Goal: Task Accomplishment & Management: Manage account settings

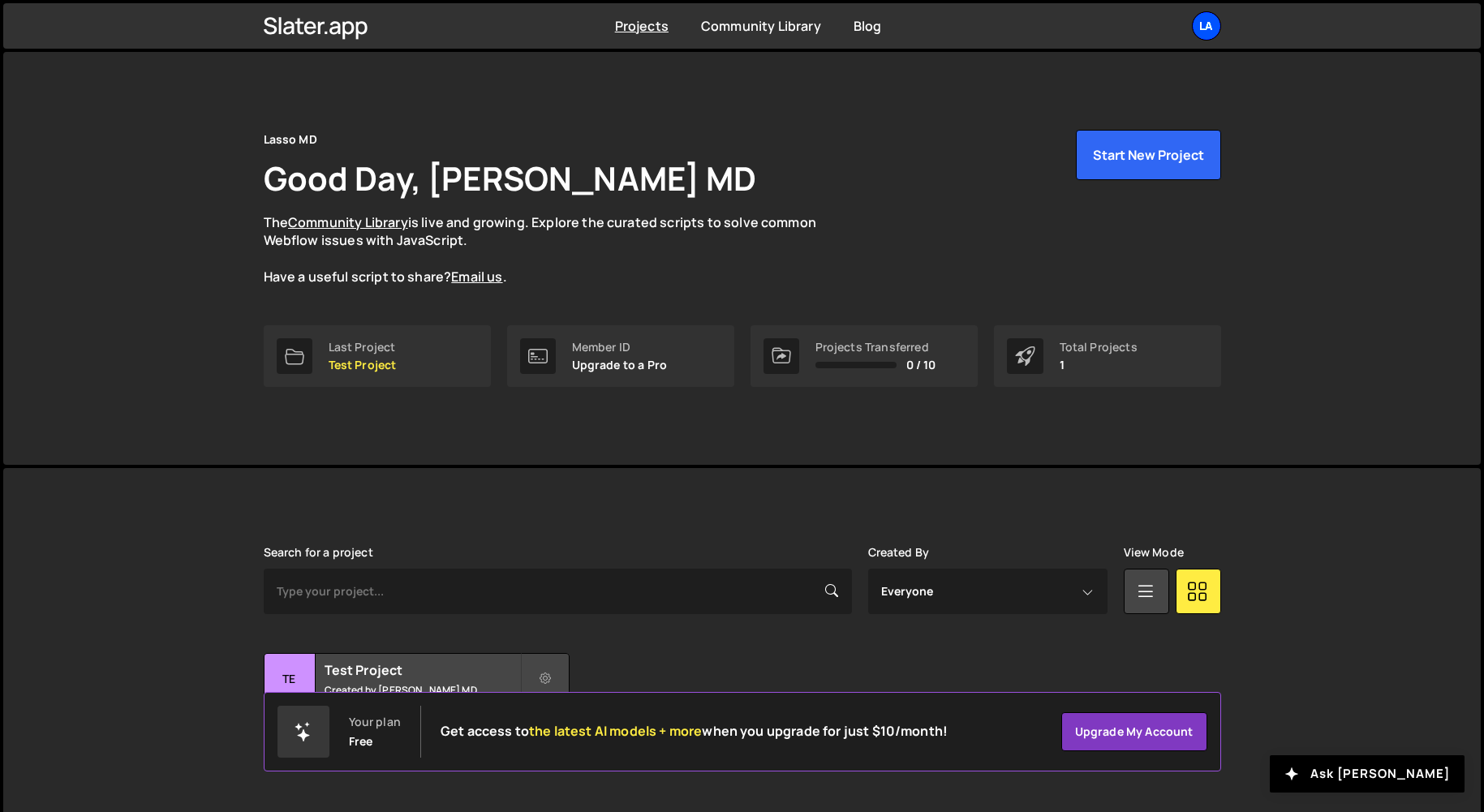
click at [1193, 21] on div "La" at bounding box center [1206, 26] width 29 height 29
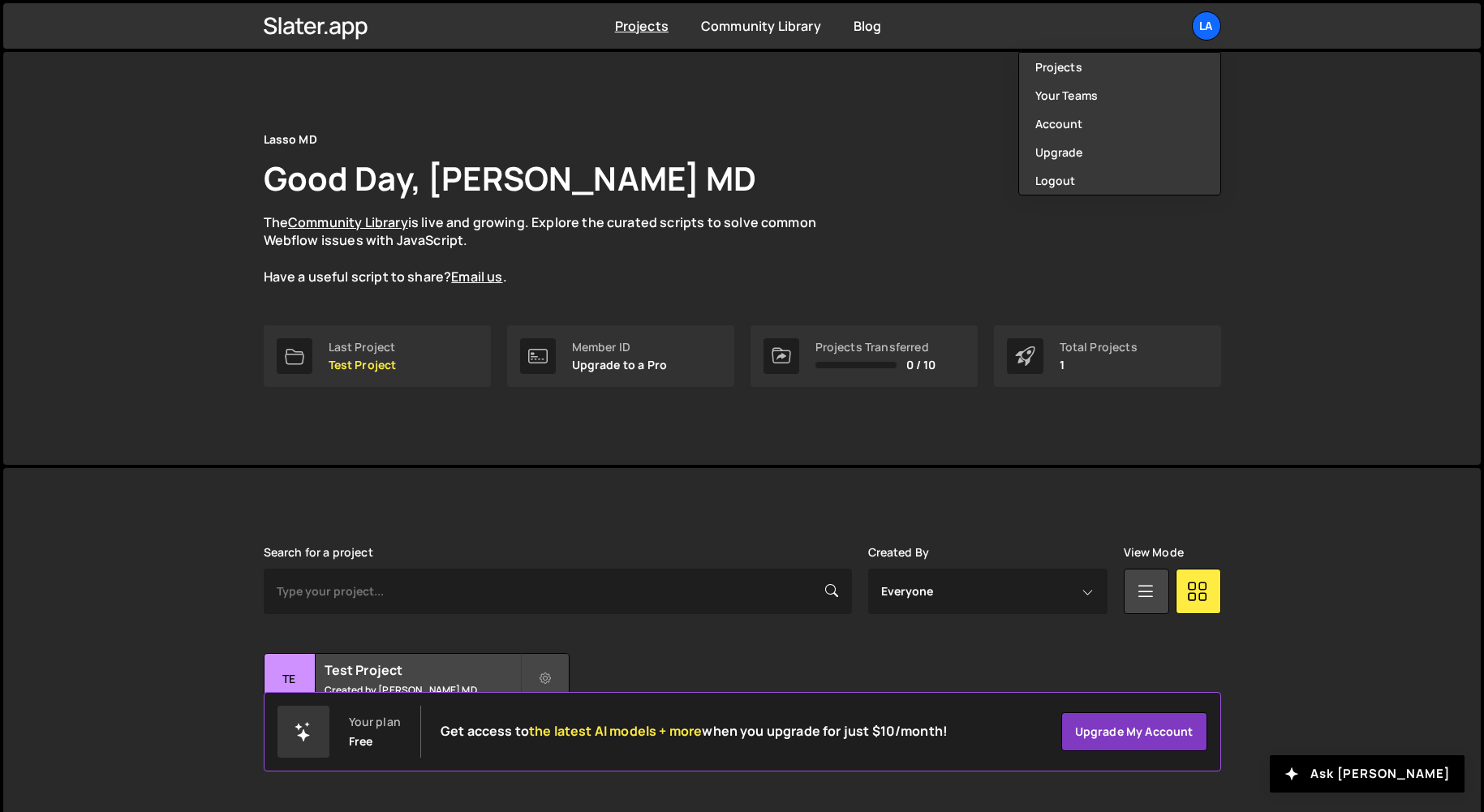
click at [841, 270] on p "The Community Library is live and growing. Explore the curated scripts to solve…" at bounding box center [556, 249] width 584 height 73
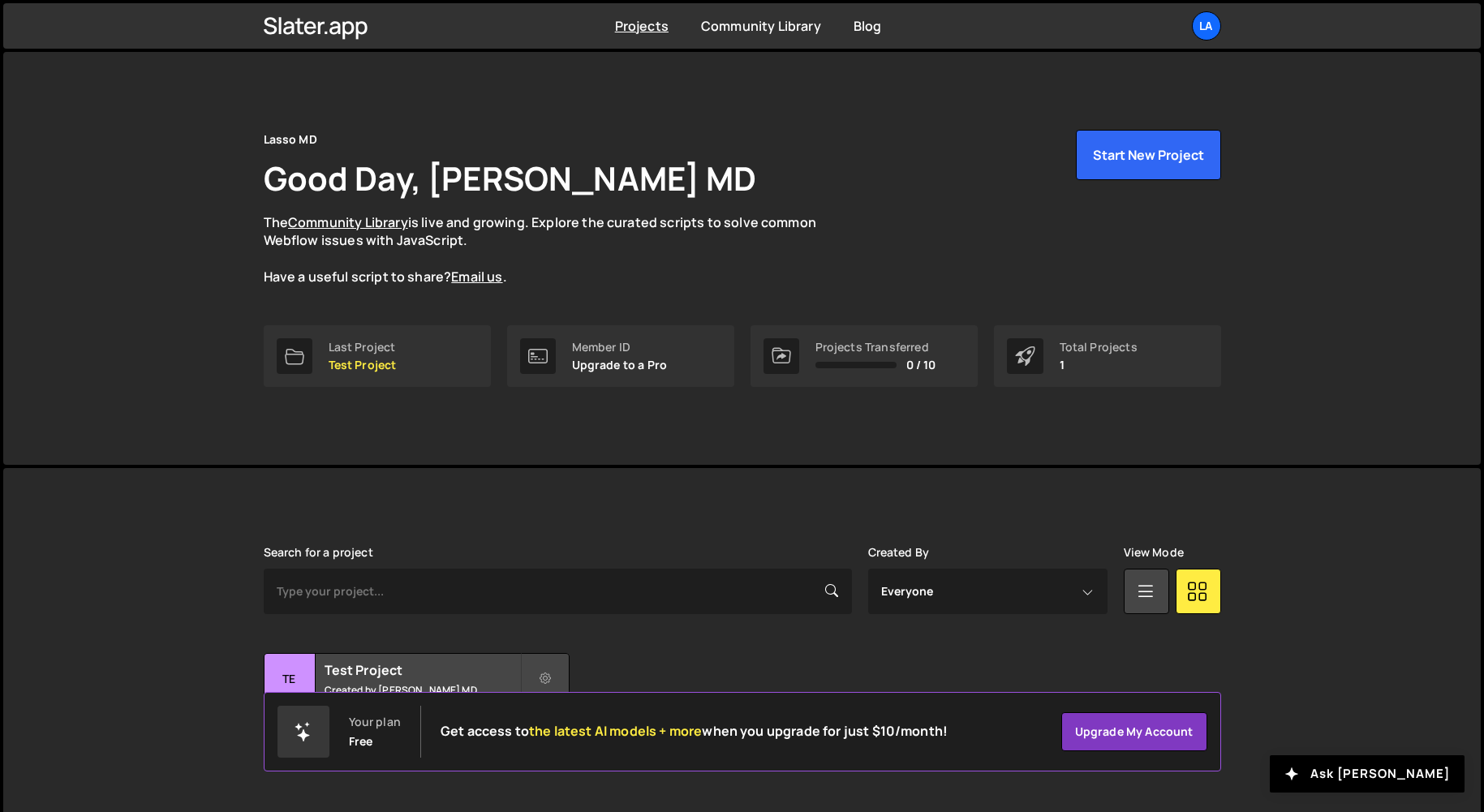
scroll to position [24, 0]
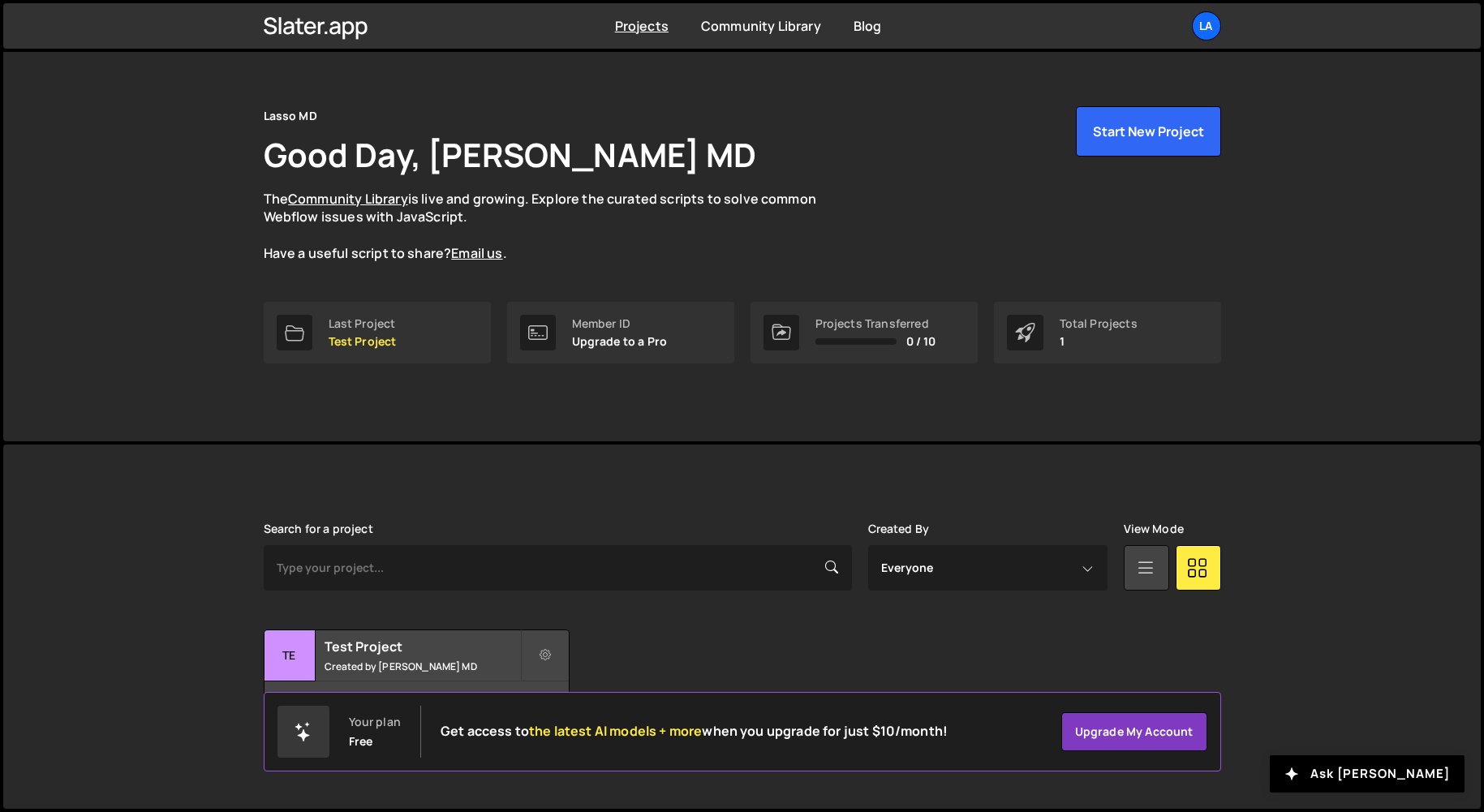
click at [1142, 557] on icon at bounding box center [1145, 566] width 21 height 29
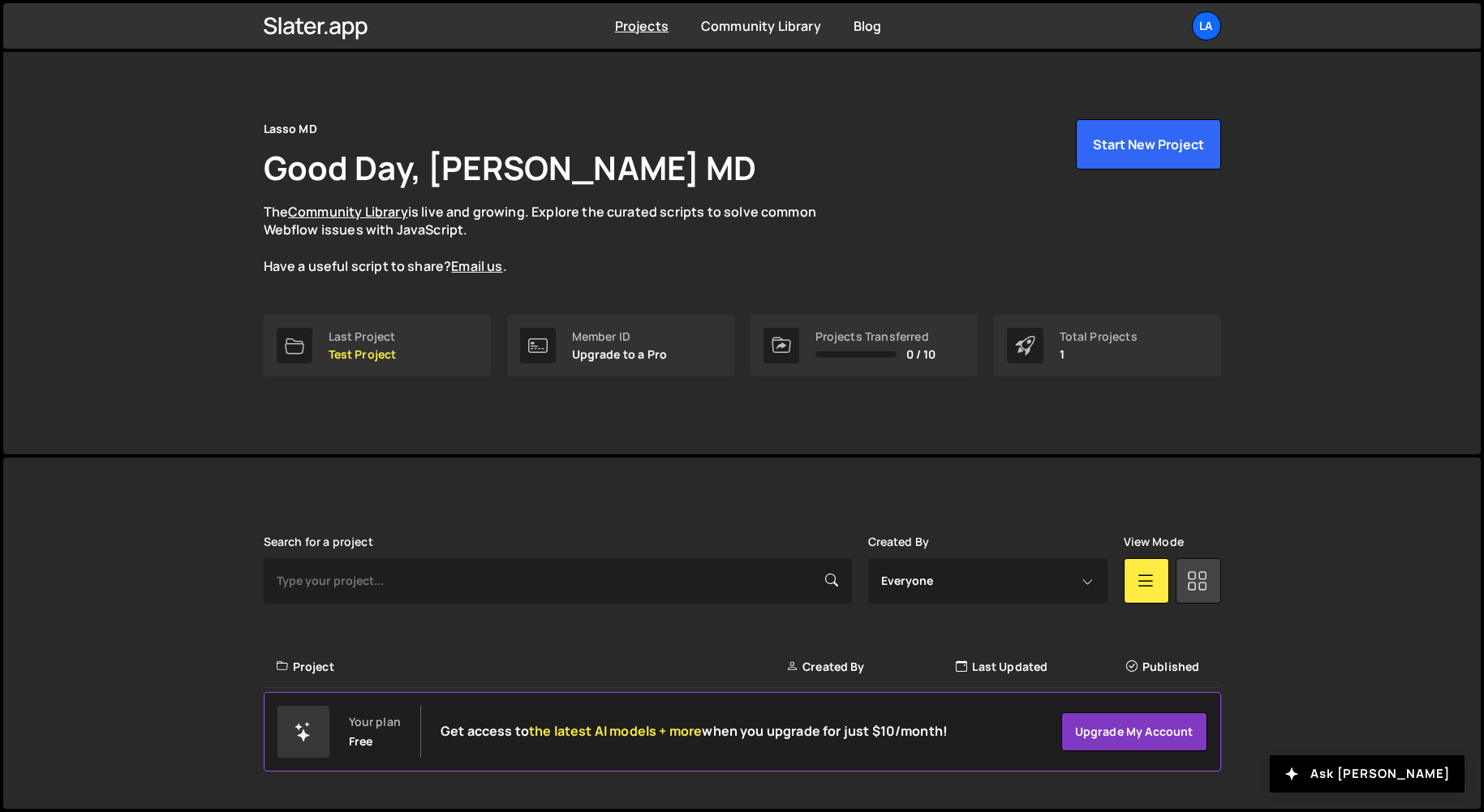
click at [1187, 581] on icon at bounding box center [1197, 580] width 21 height 29
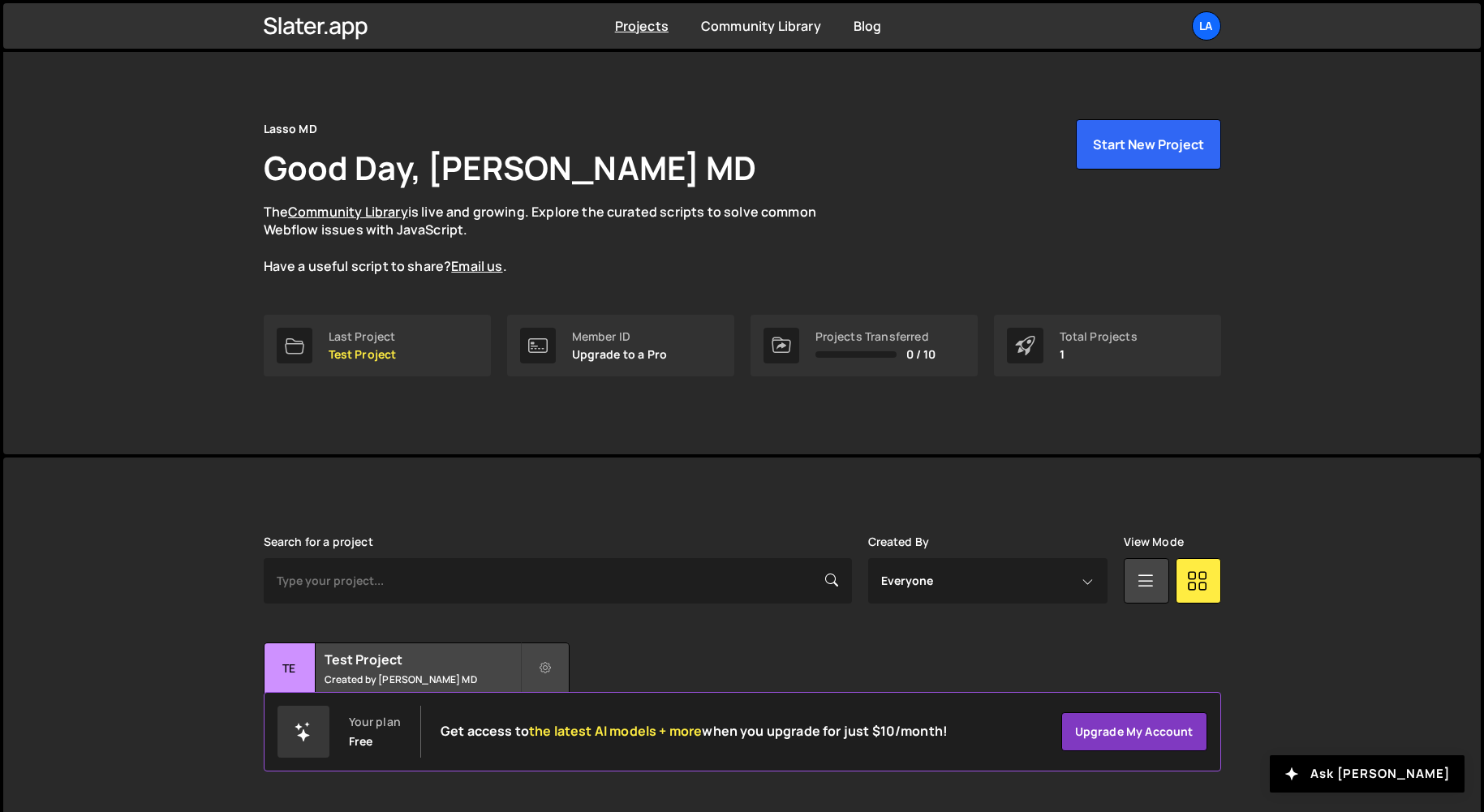
scroll to position [24, 0]
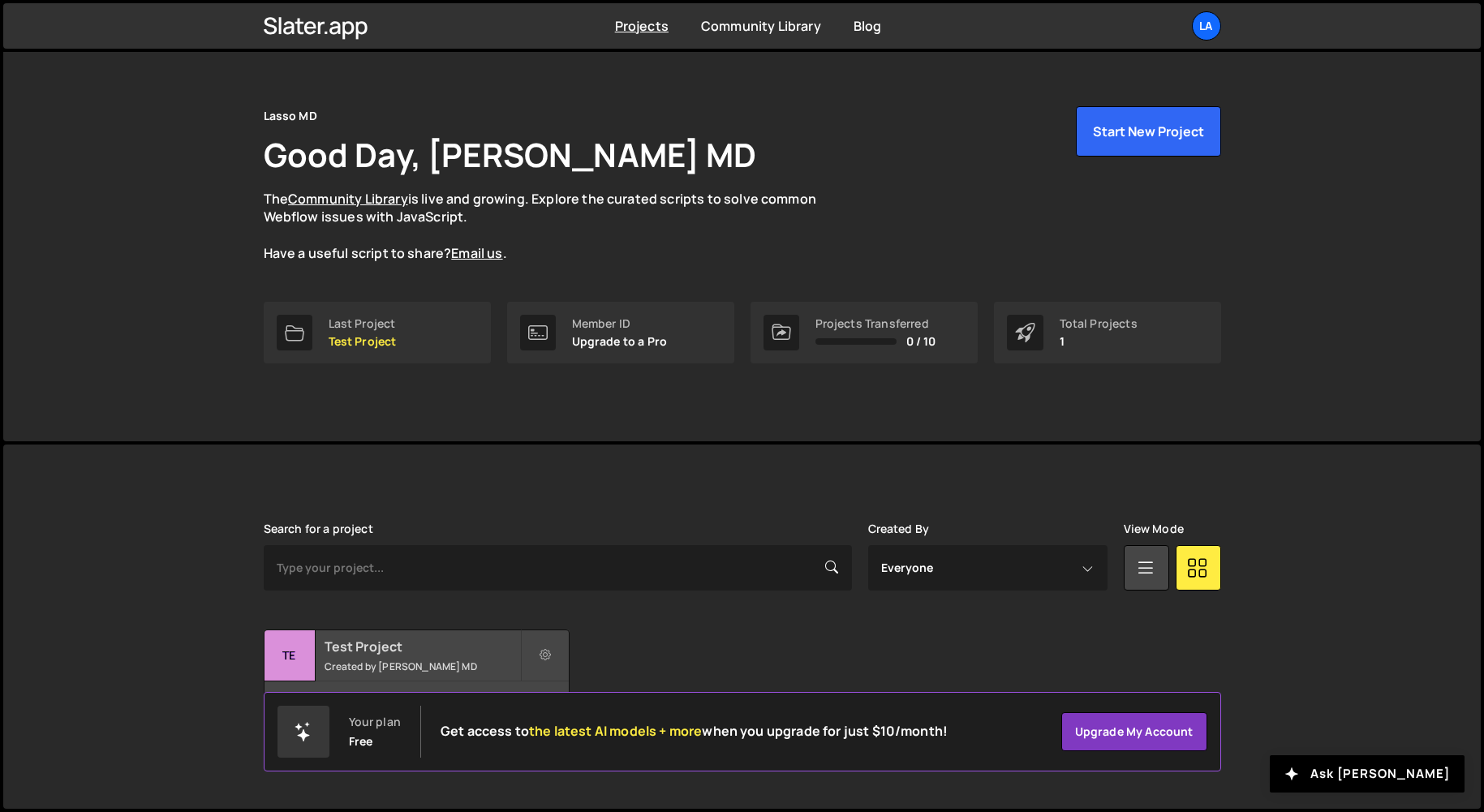
click at [411, 661] on small "Created by Lasso MD" at bounding box center [422, 666] width 195 height 14
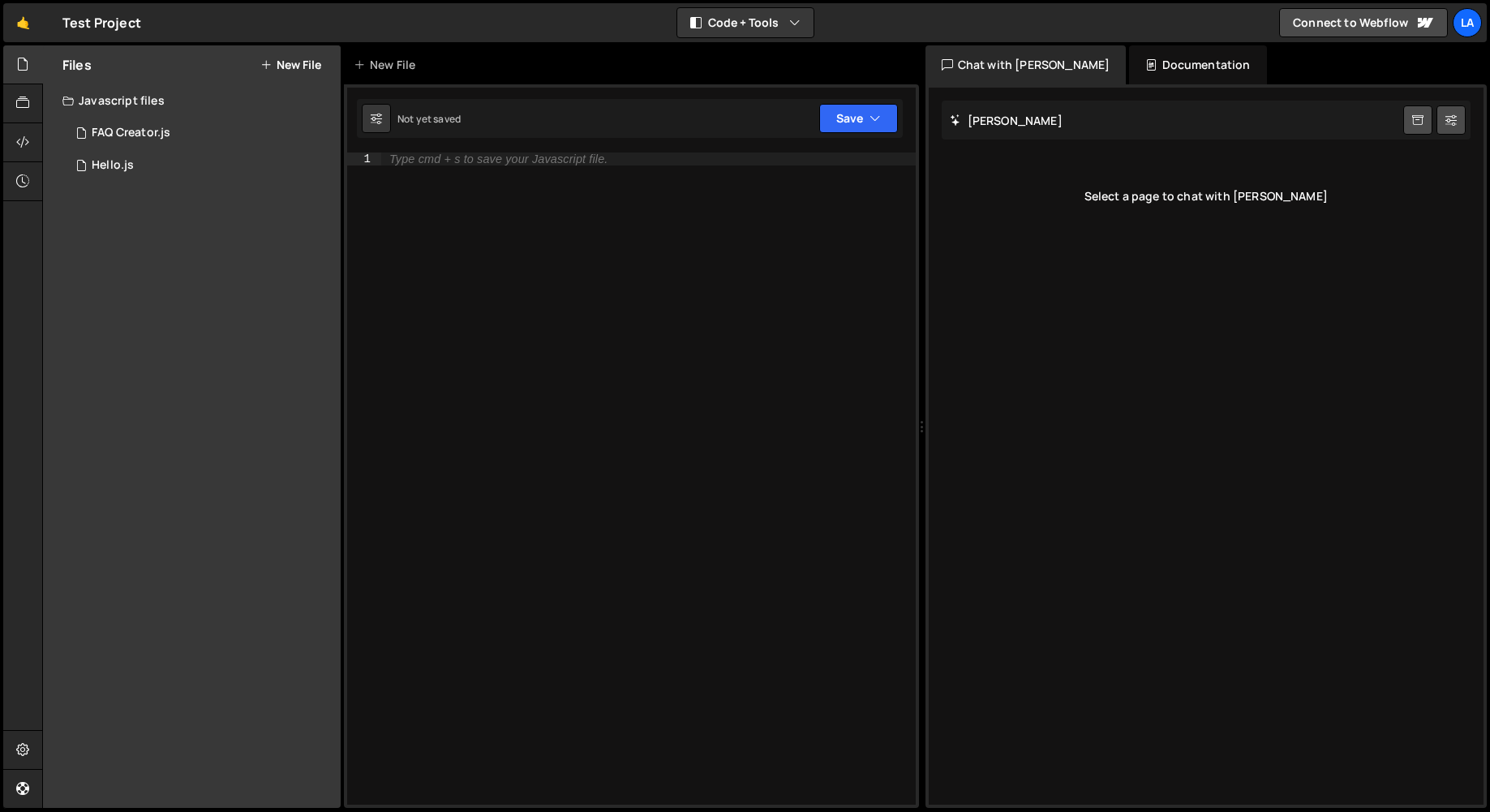
click at [1129, 73] on div "Documentation" at bounding box center [1197, 64] width 137 height 39
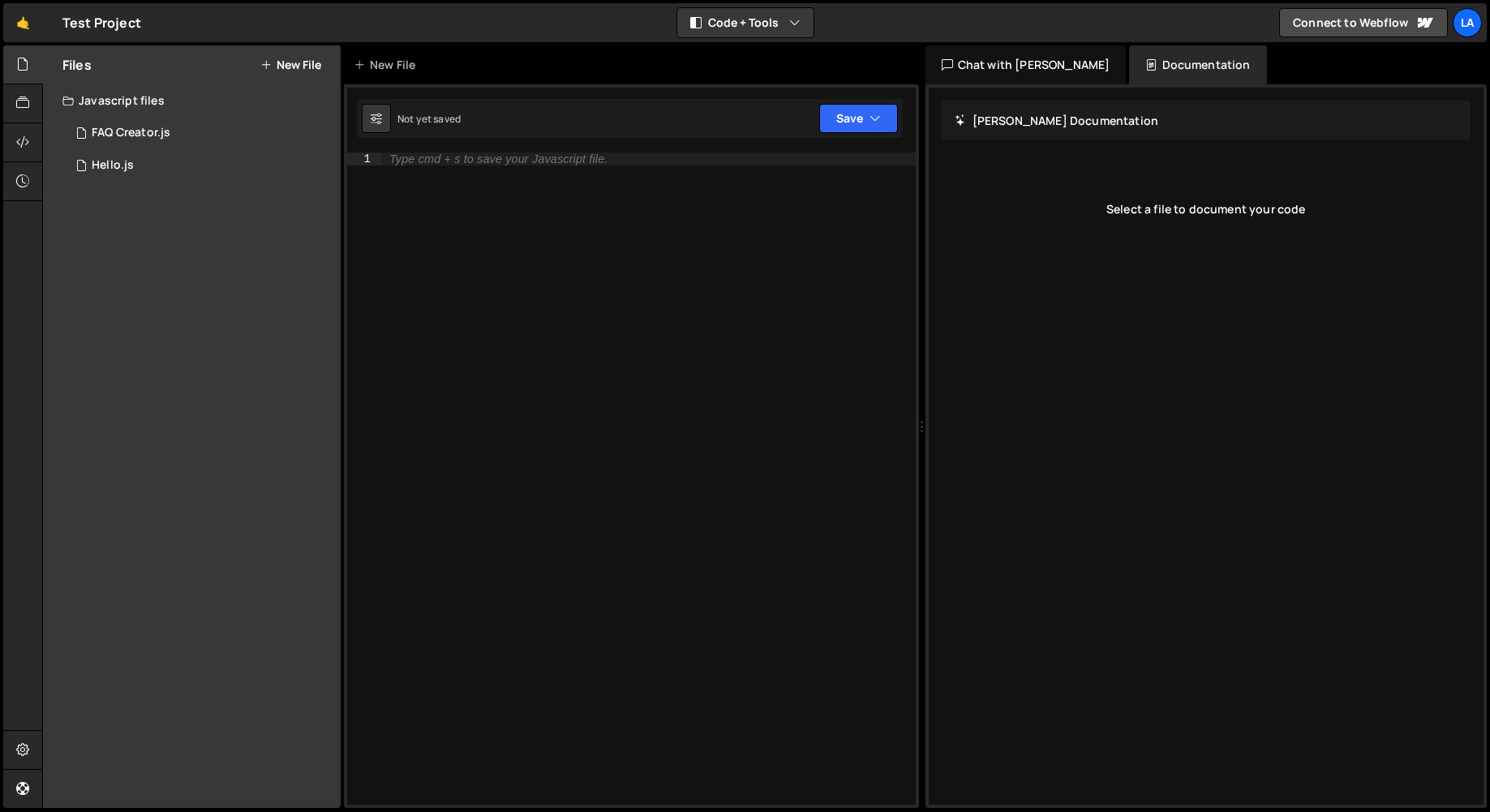
click at [987, 65] on div "Chat with Slater AI" at bounding box center [1026, 64] width 201 height 39
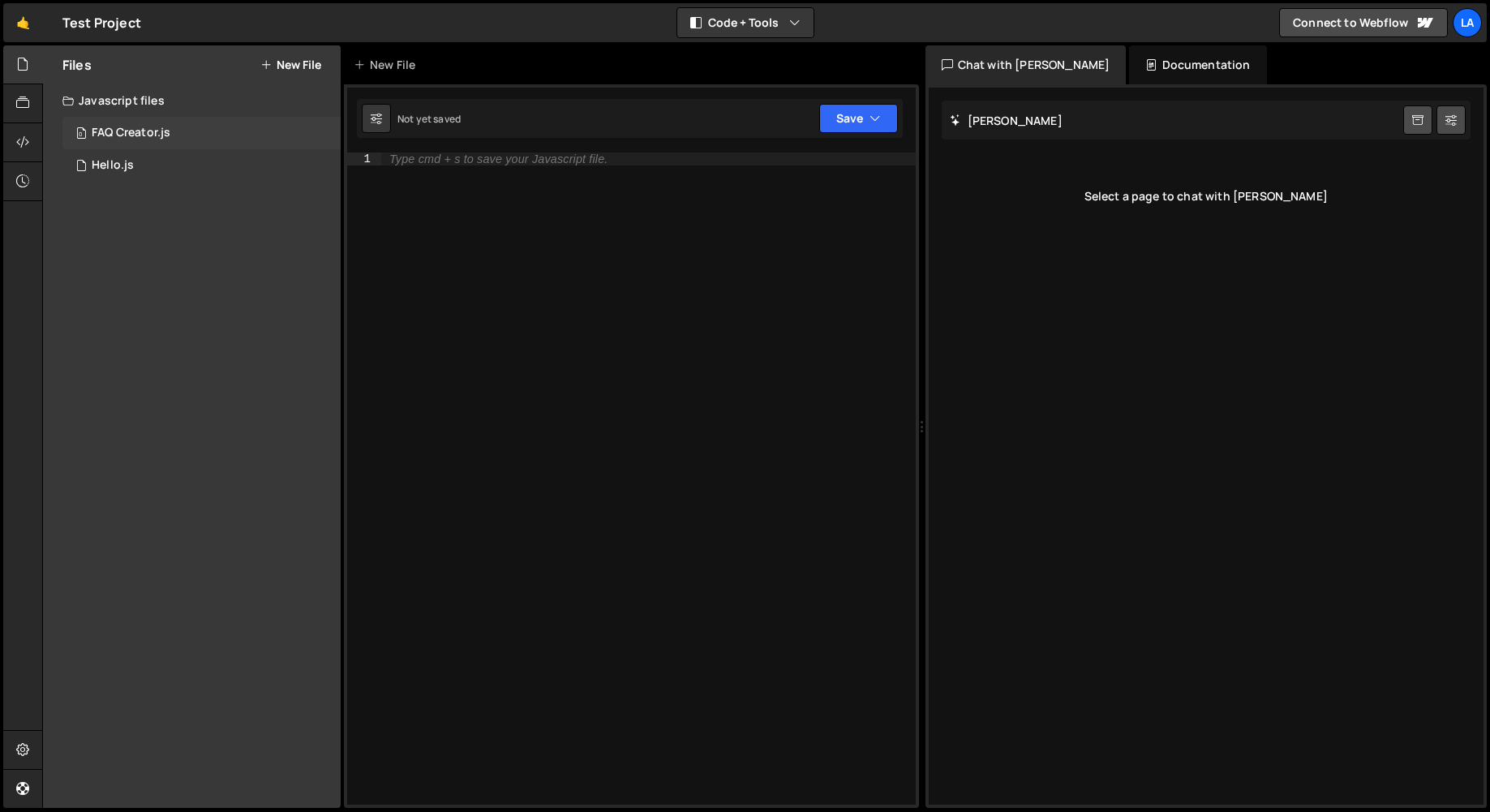
click at [151, 132] on div "FAQ Creator.js" at bounding box center [132, 133] width 79 height 15
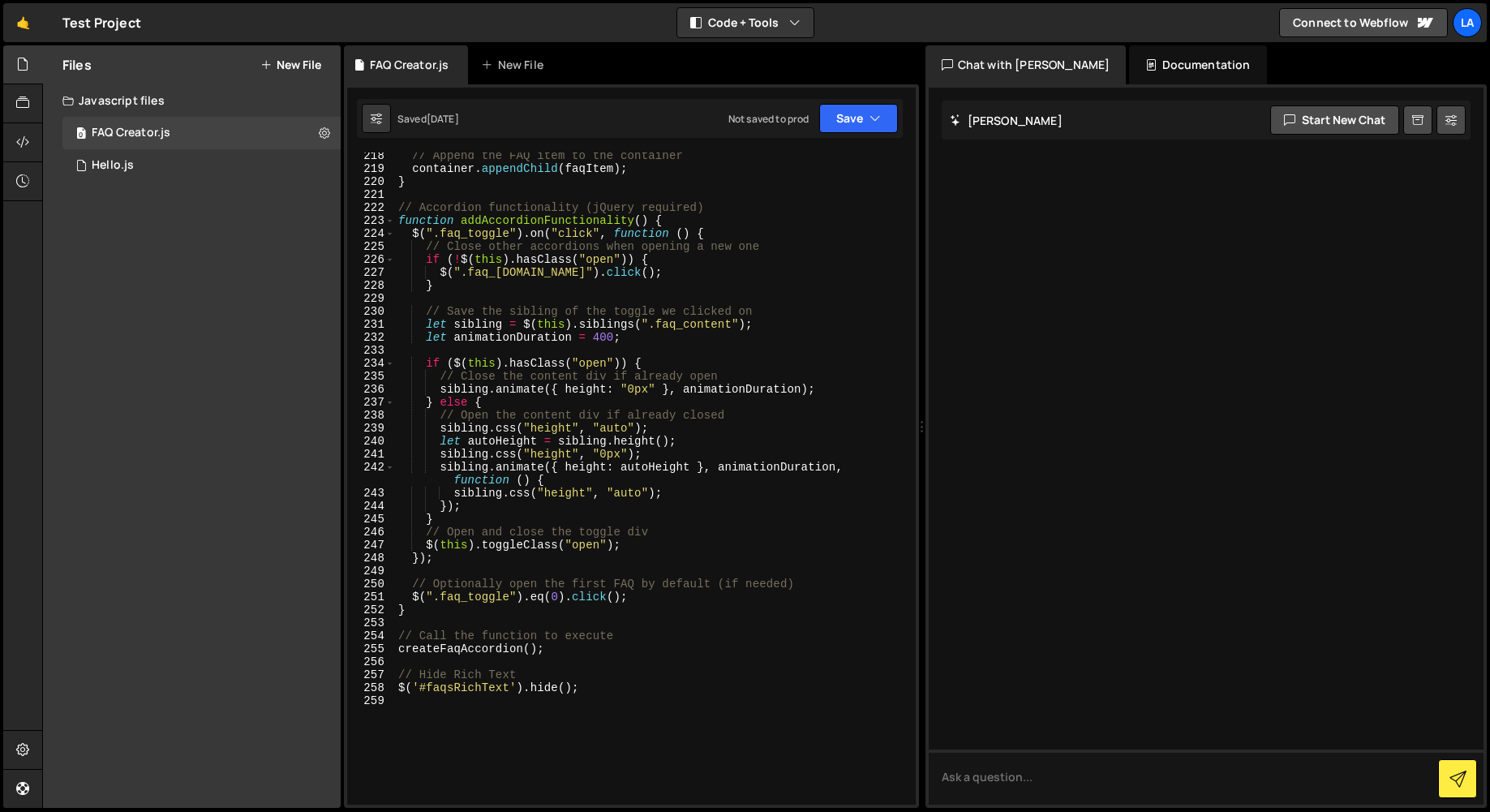
scroll to position [3171, 0]
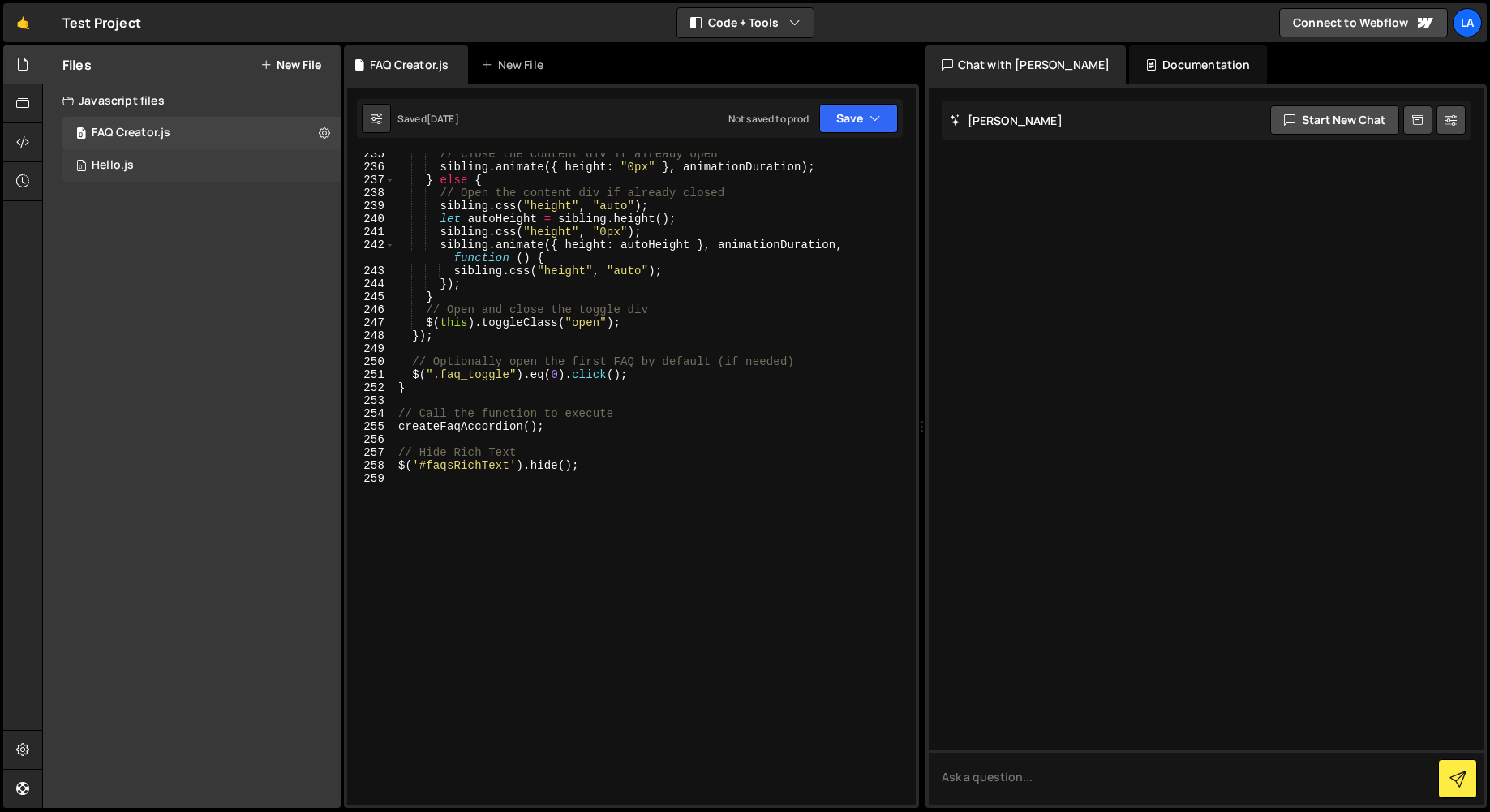
click at [148, 158] on div "0 Hello.js 0" at bounding box center [201, 165] width 278 height 32
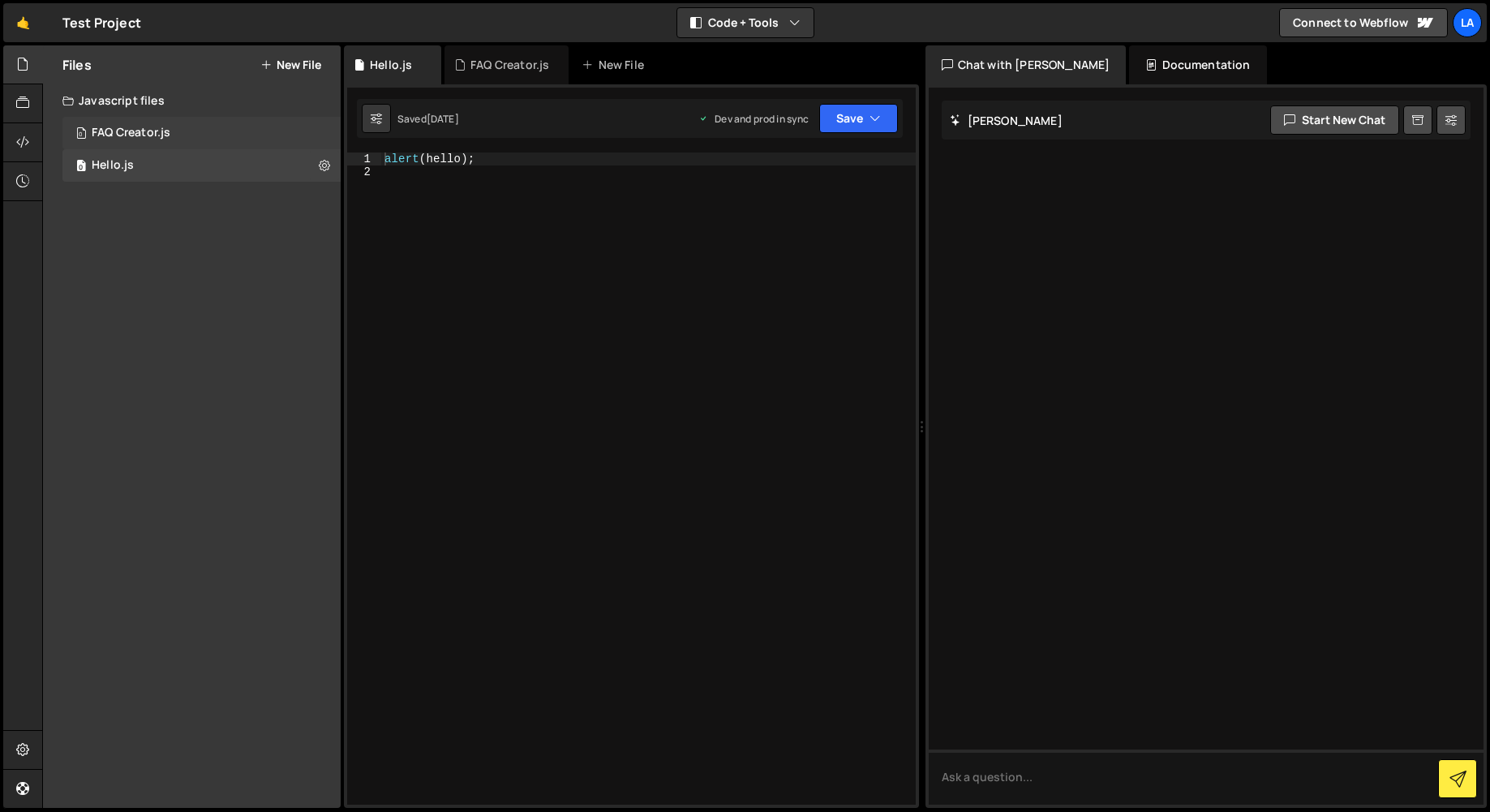
click at [182, 129] on div "0 FAQ Creator.js 0" at bounding box center [201, 132] width 278 height 32
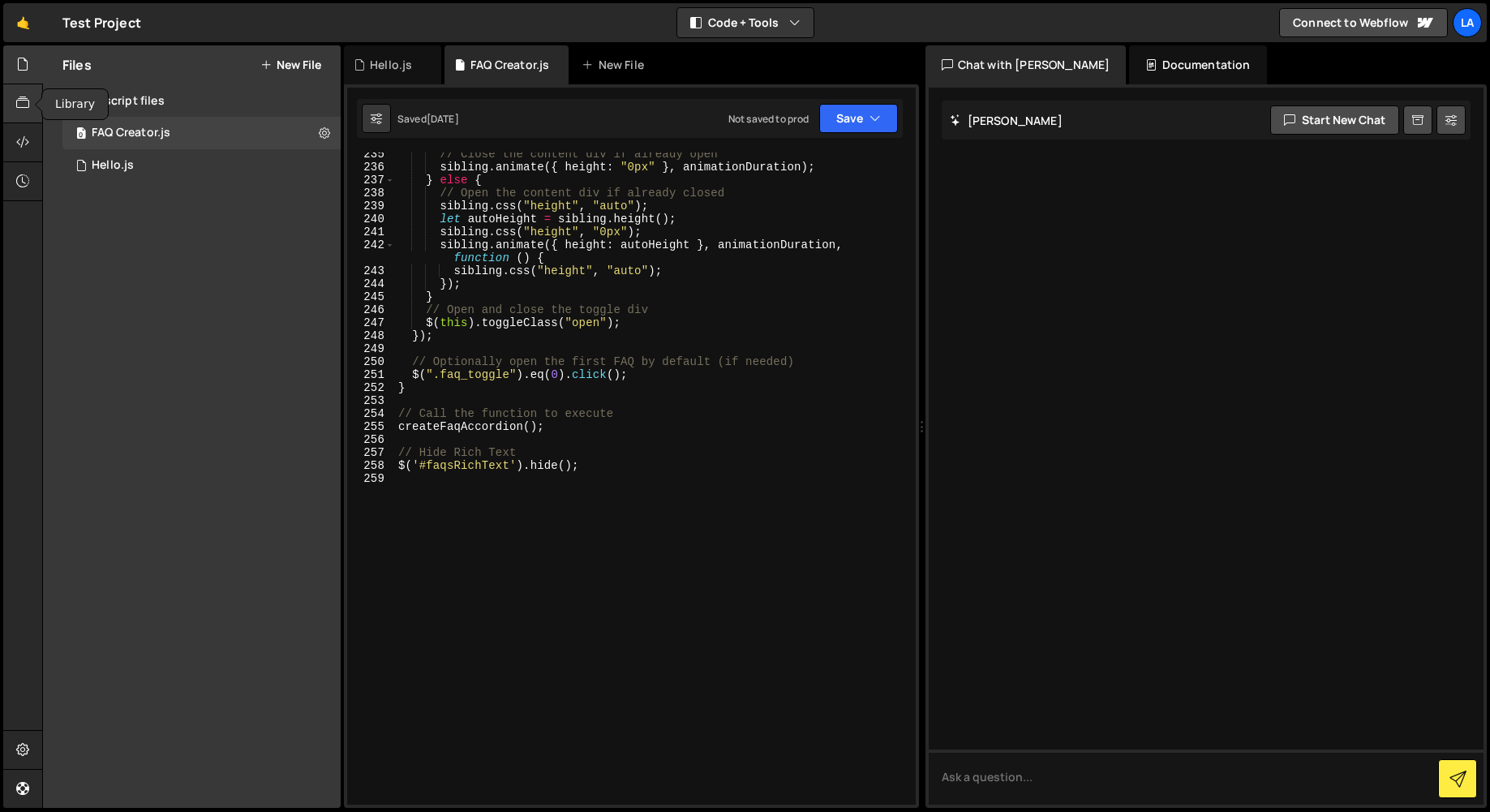
click at [17, 102] on icon at bounding box center [23, 102] width 13 height 17
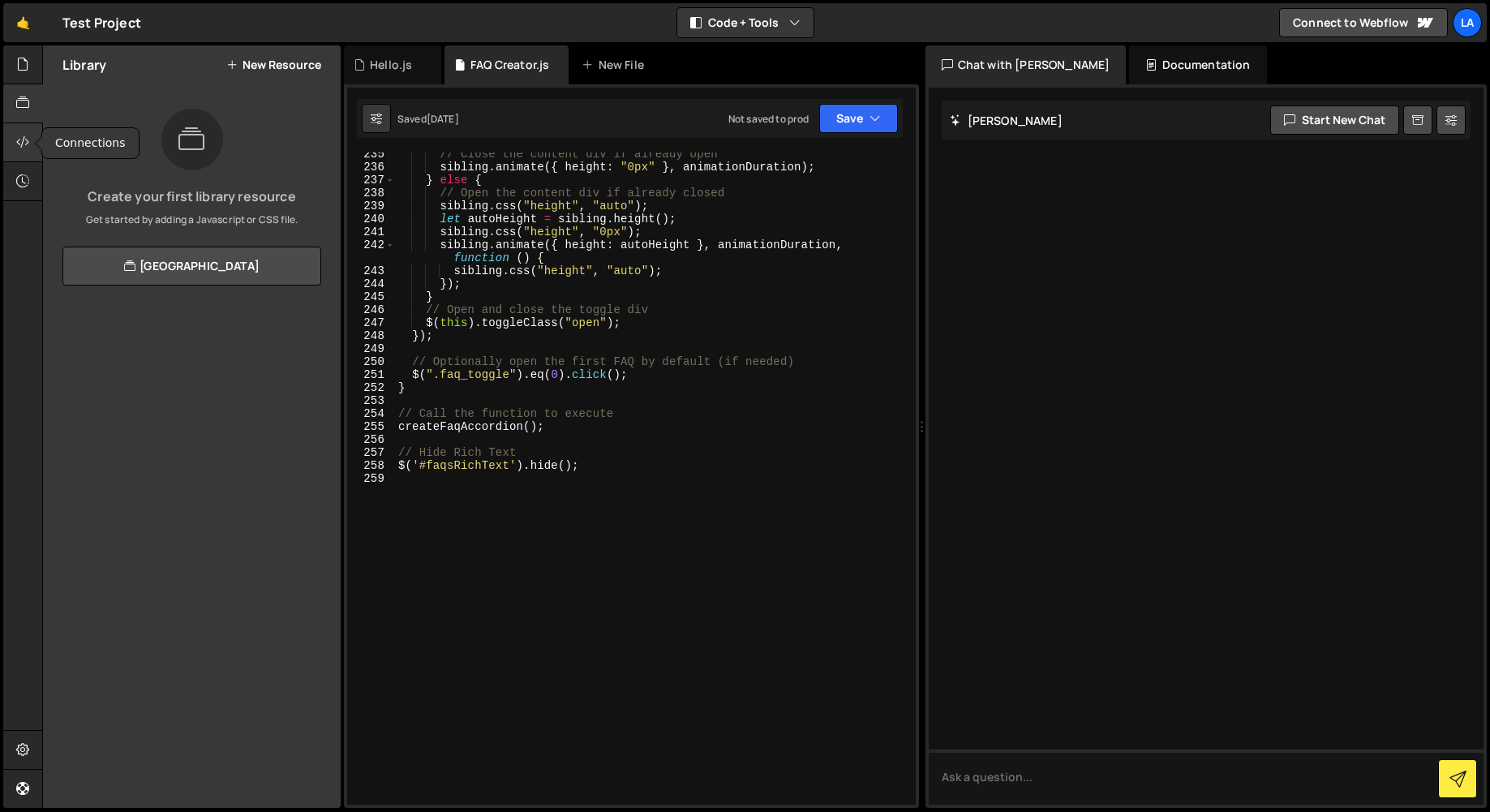
click at [29, 146] on icon at bounding box center [23, 142] width 13 height 17
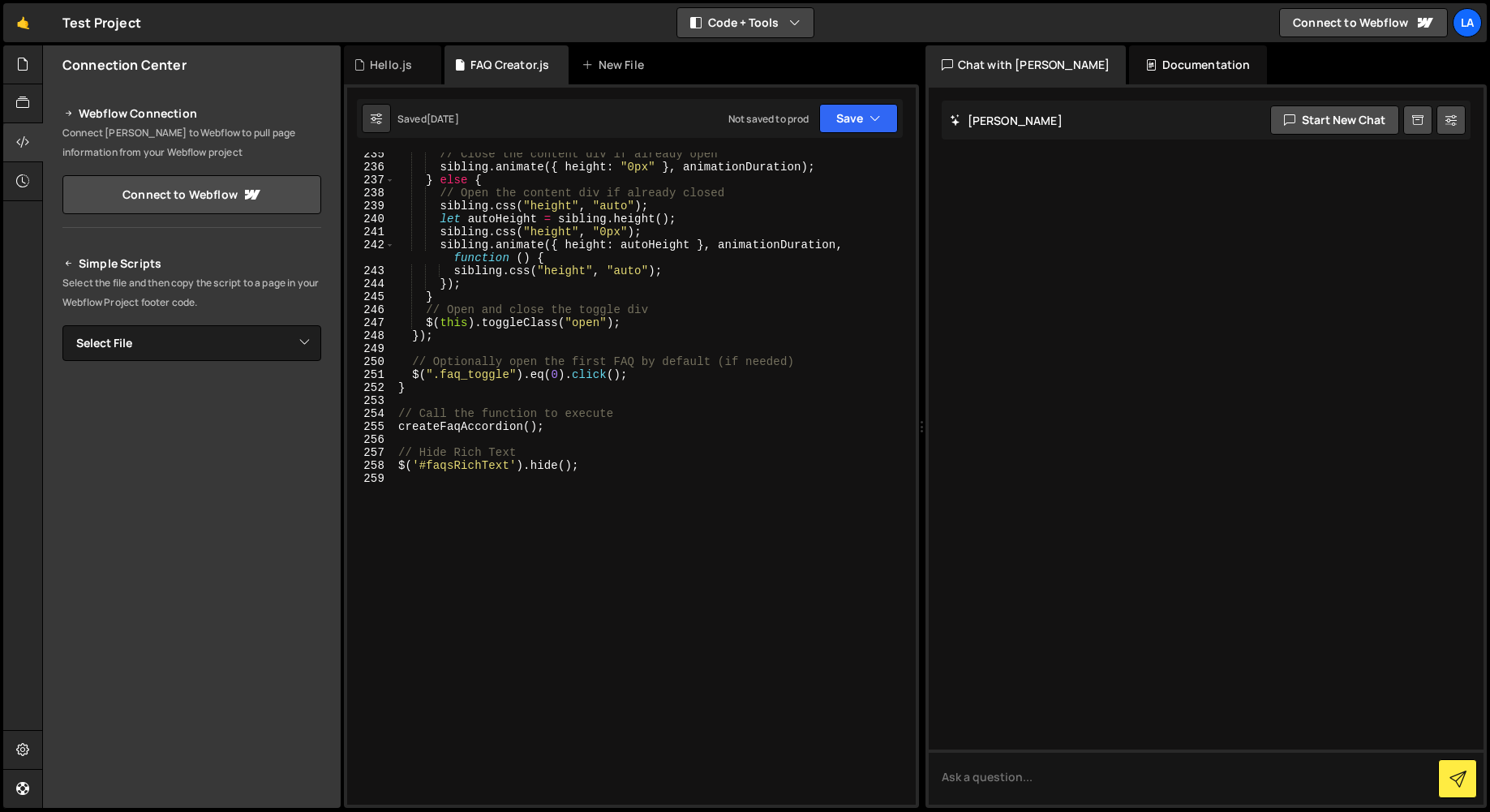
click at [770, 24] on button "Code + Tools" at bounding box center [745, 23] width 136 height 29
click at [795, 111] on button "Tools Only" at bounding box center [746, 117] width 136 height 29
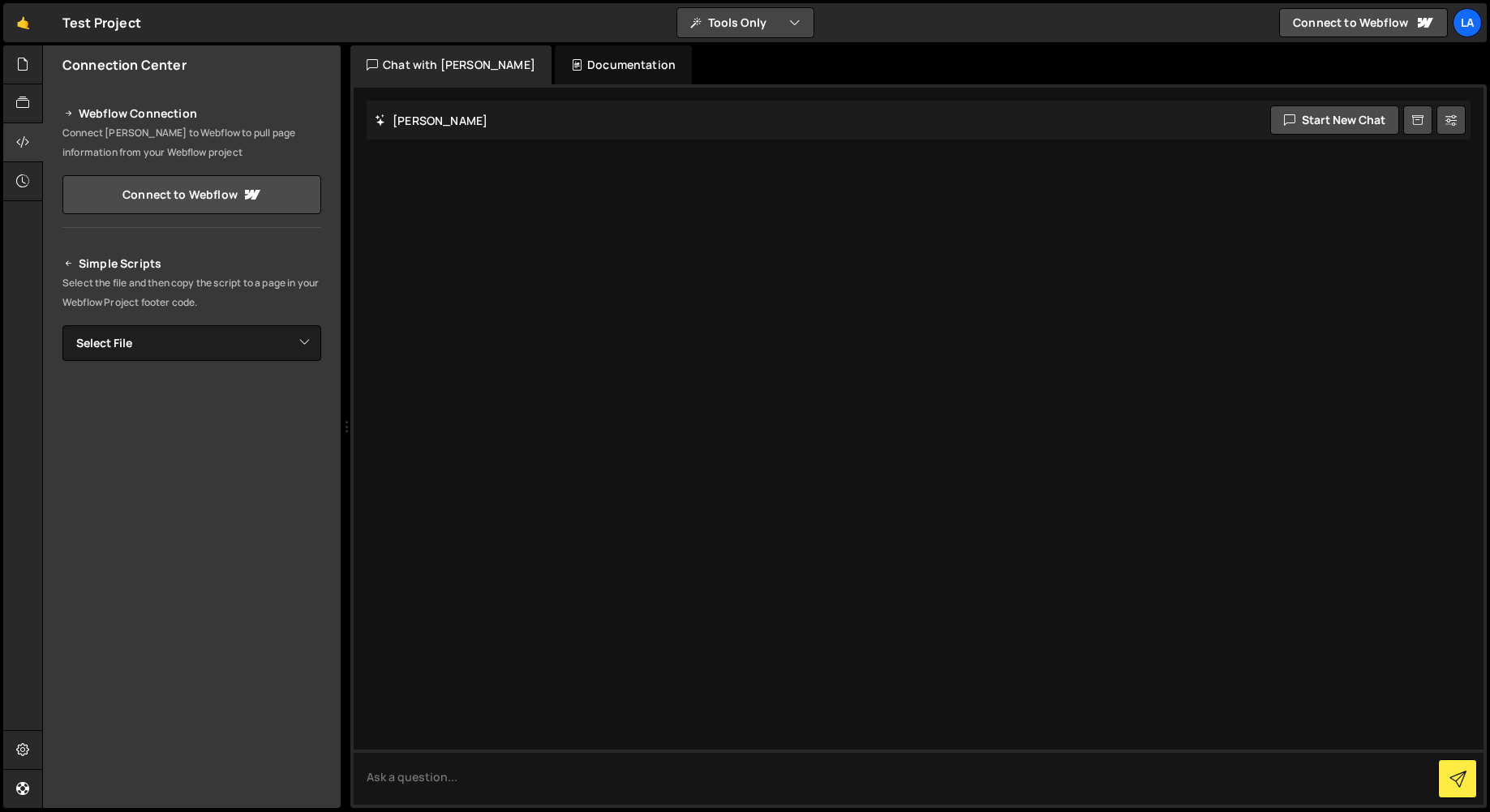
click at [751, 15] on button "Tools Only" at bounding box center [745, 23] width 136 height 29
click at [754, 94] on button "Code + Tools" at bounding box center [746, 87] width 136 height 29
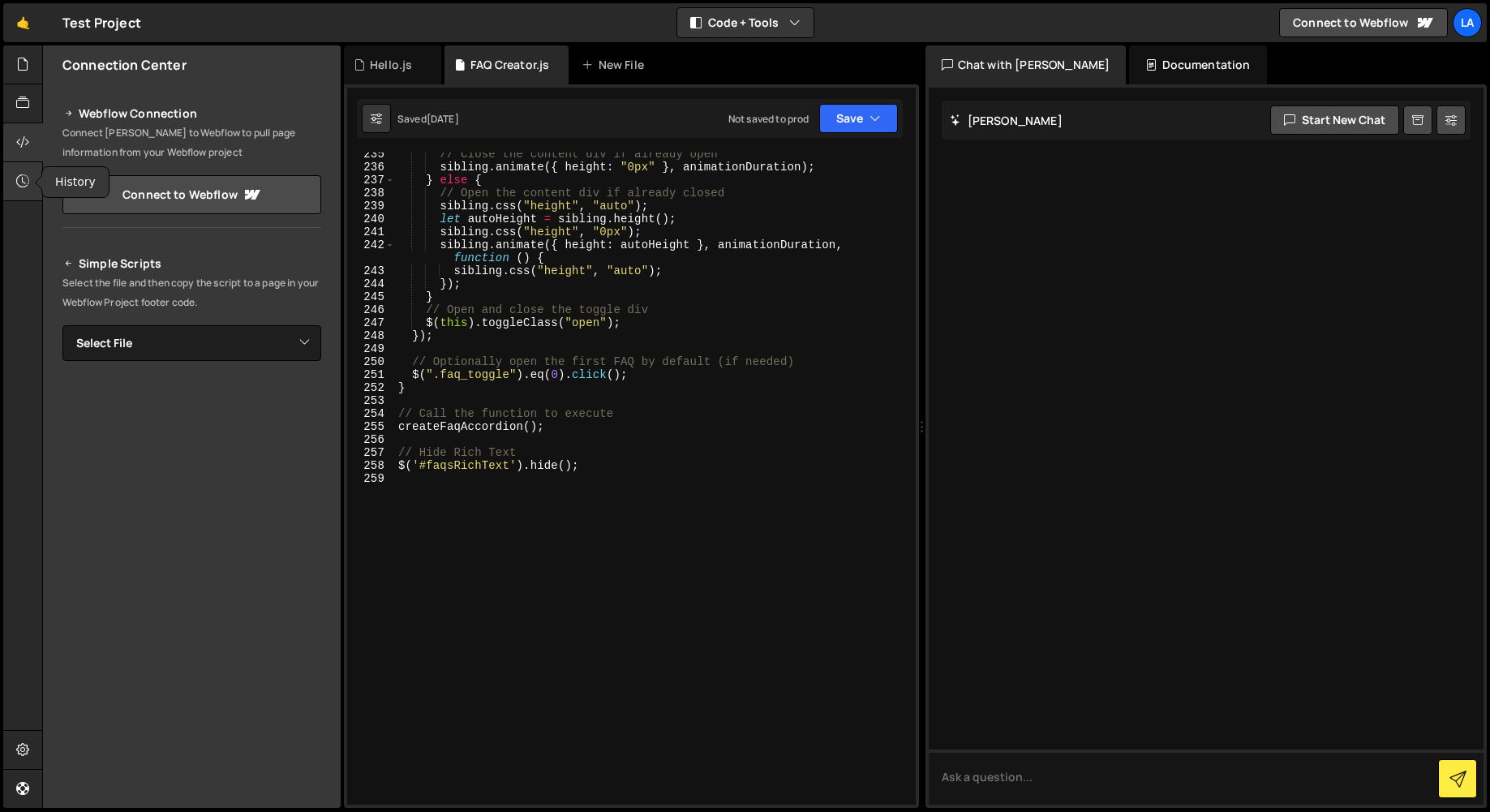
click at [15, 174] on div at bounding box center [23, 181] width 40 height 39
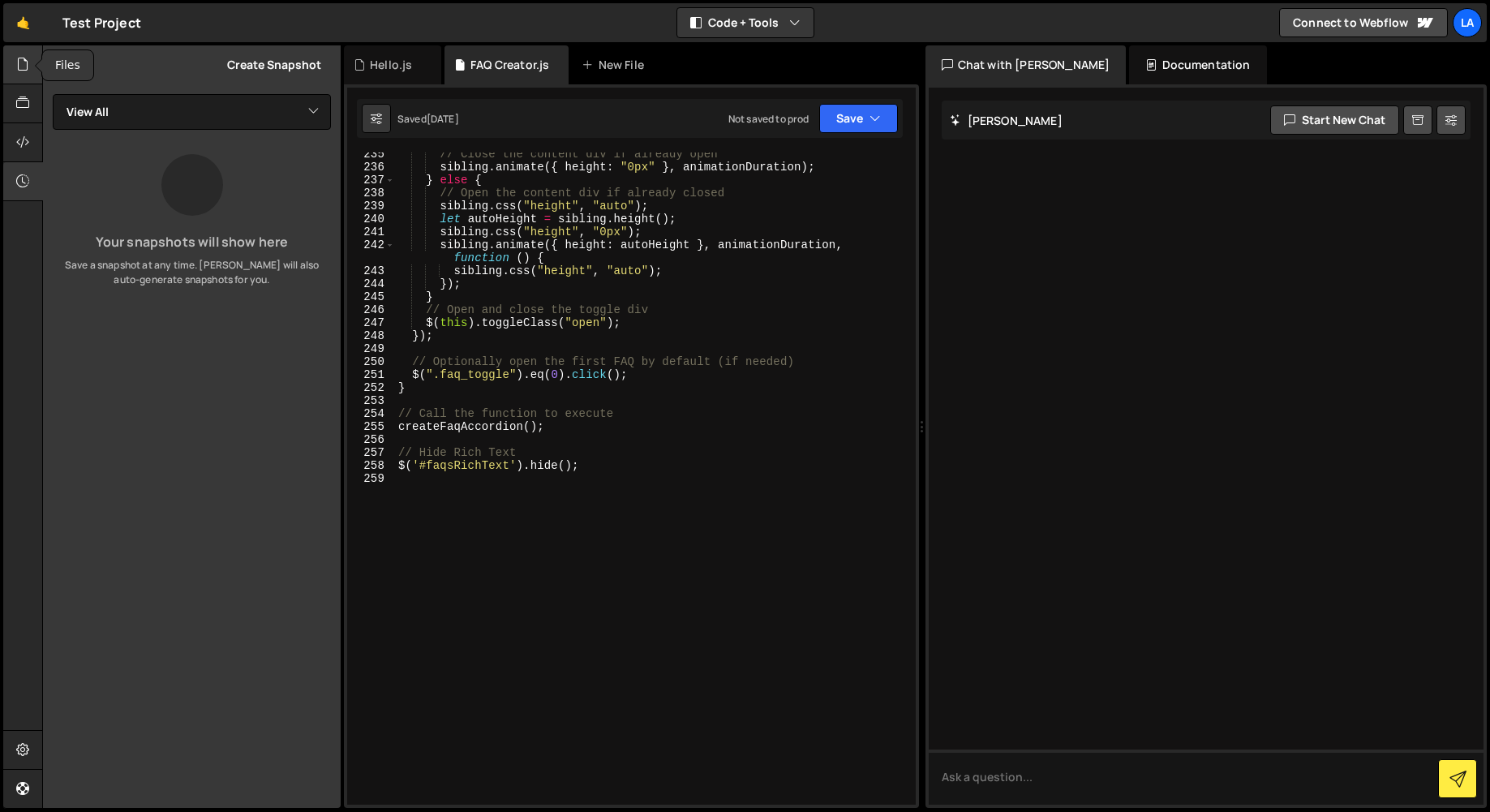
click at [17, 68] on icon at bounding box center [23, 63] width 13 height 17
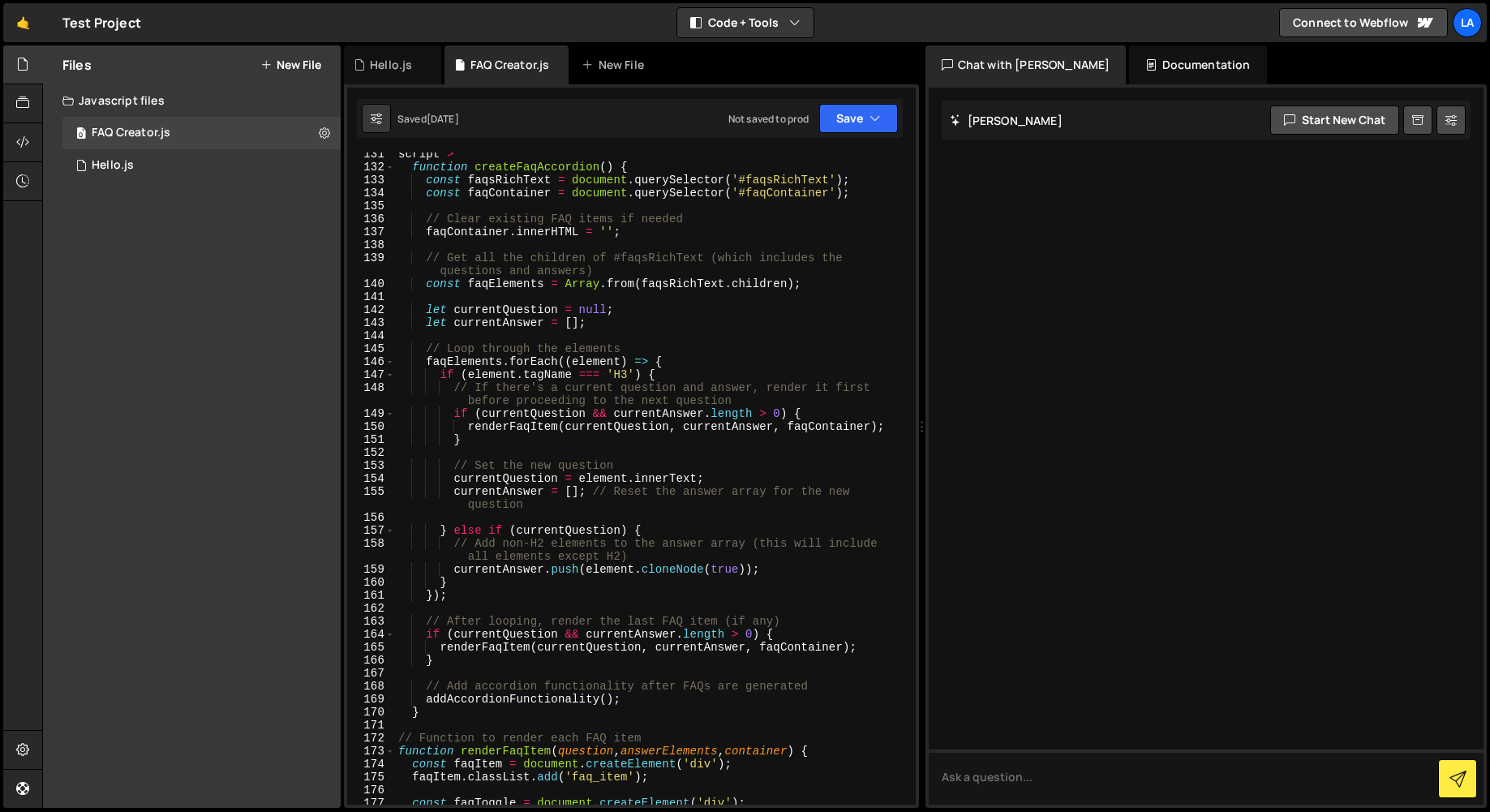
scroll to position [1487, 0]
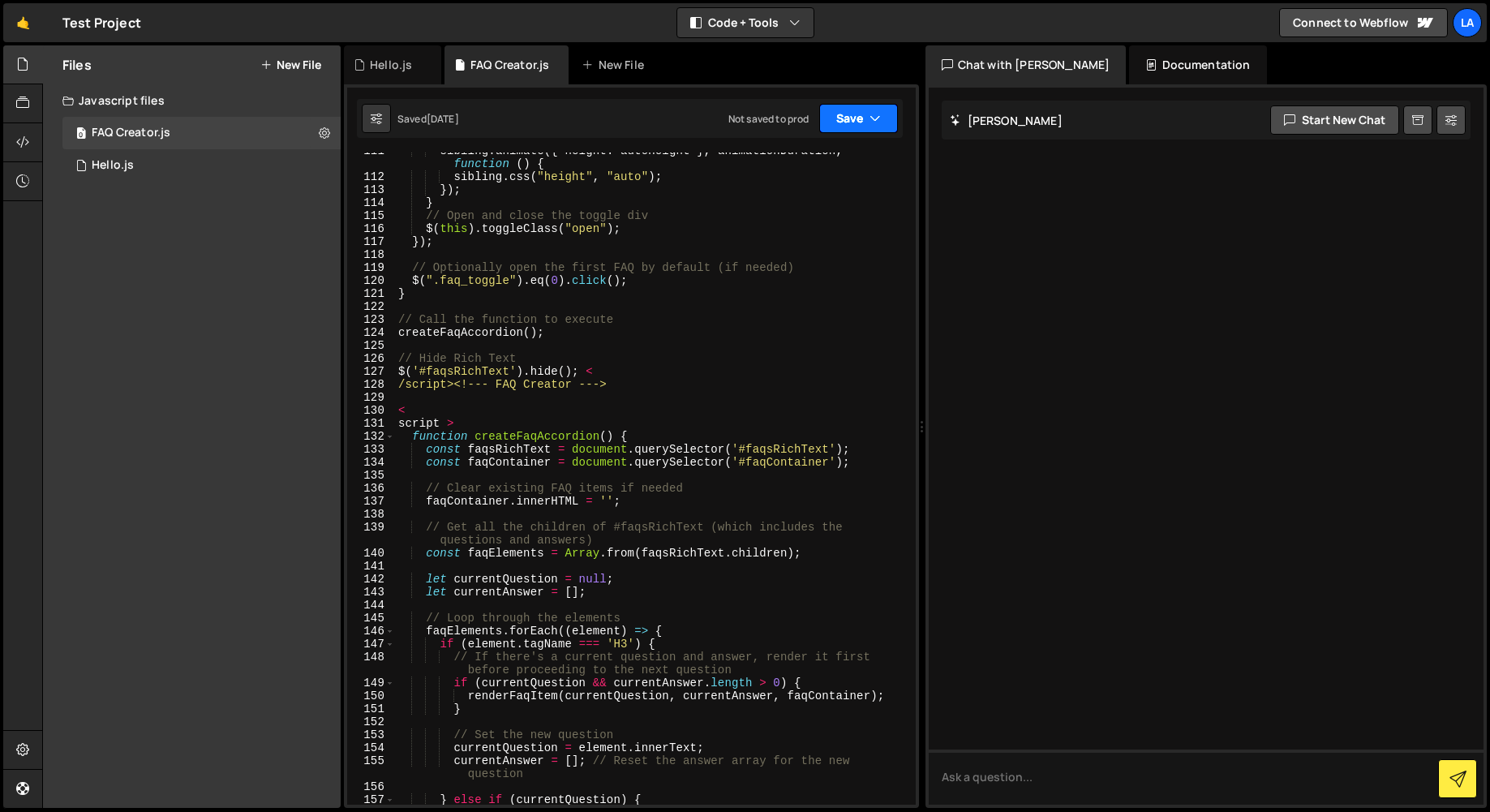
click at [888, 124] on button "Save" at bounding box center [859, 119] width 79 height 29
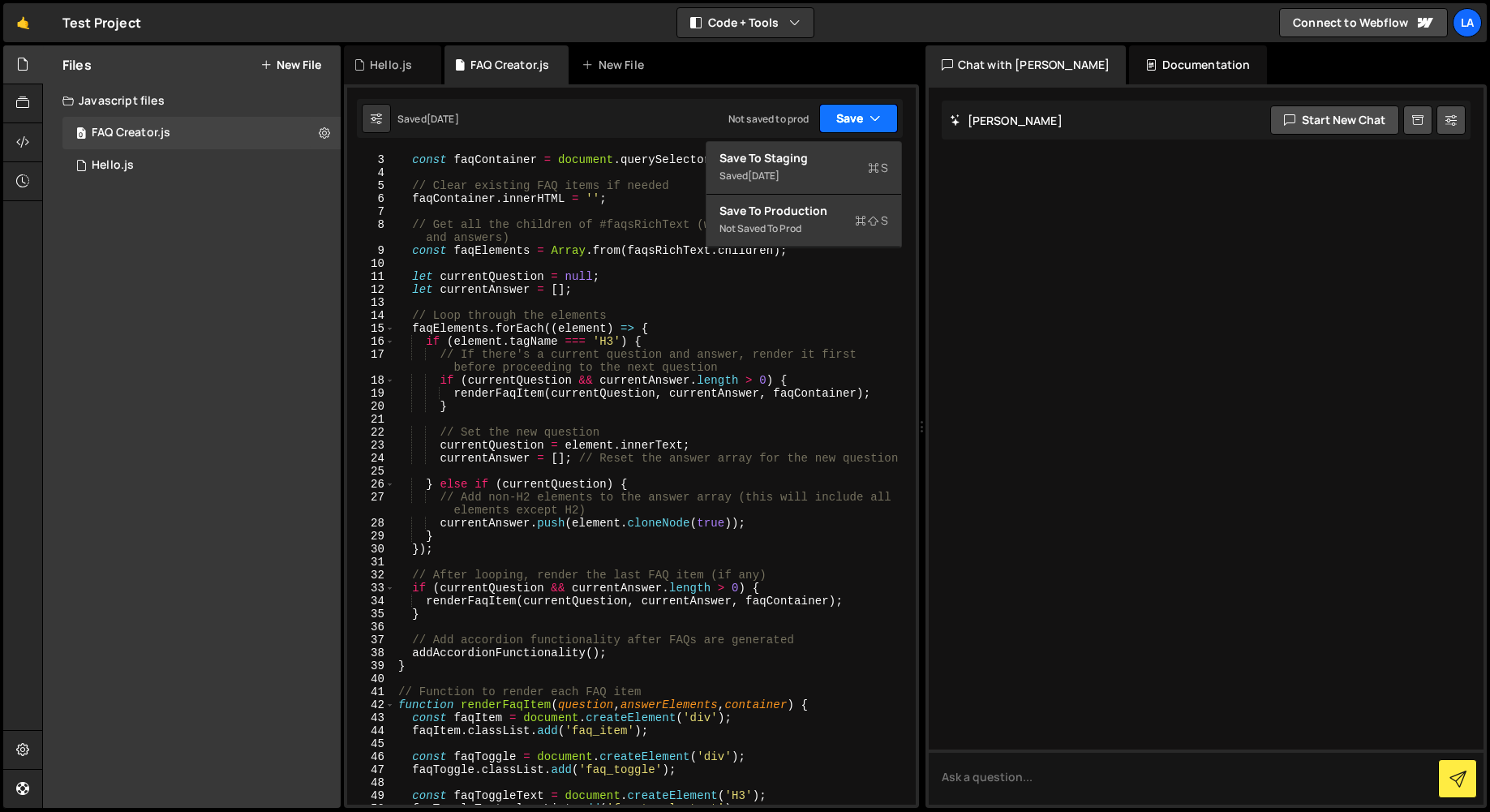
scroll to position [1, 0]
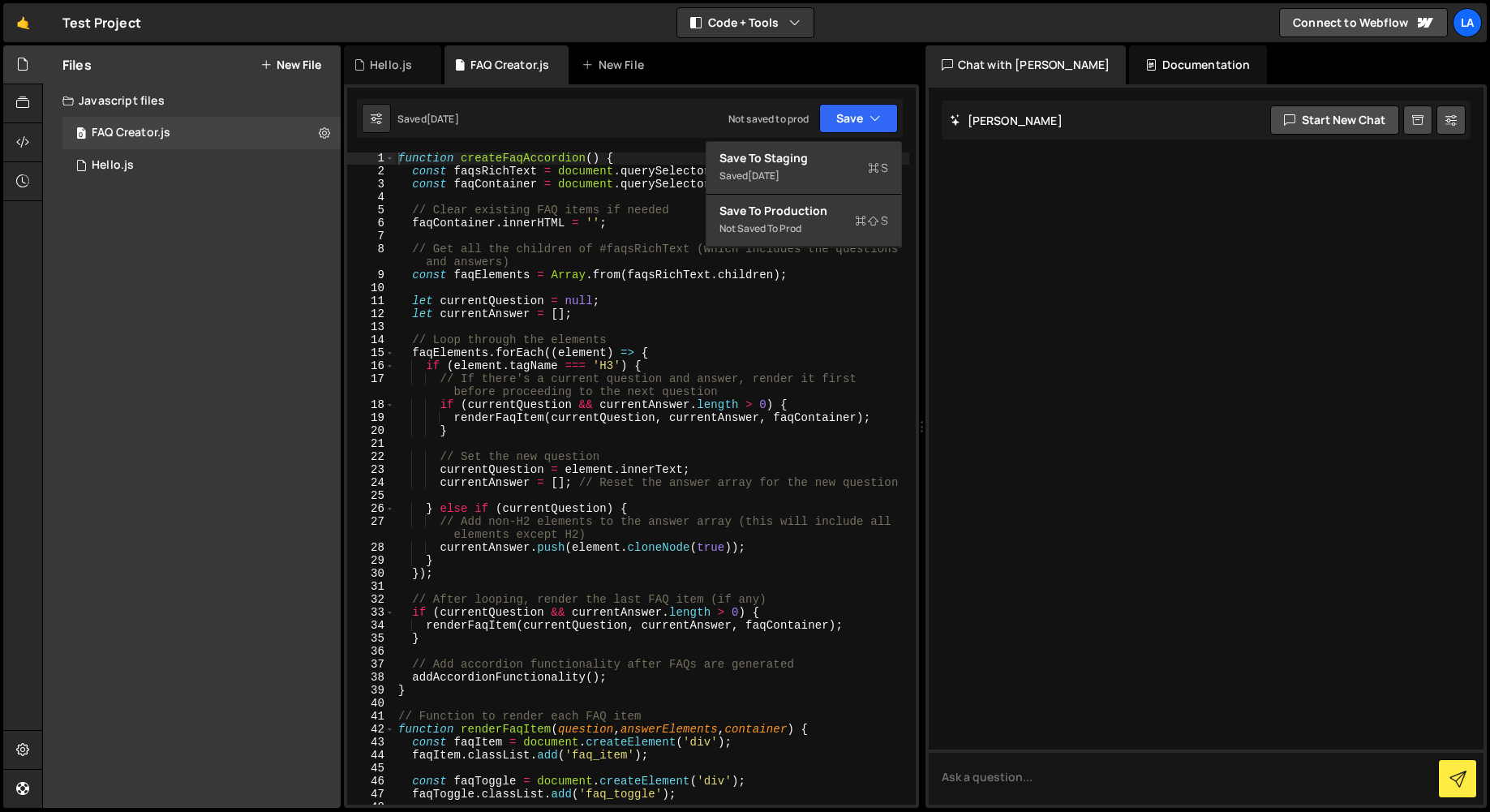
type textarea "// Clear existing FAQ items if needed"
click at [626, 216] on div "function createFaqAccordion ( ) { const faqsRichText = document . querySelector…" at bounding box center [651, 490] width 514 height 678
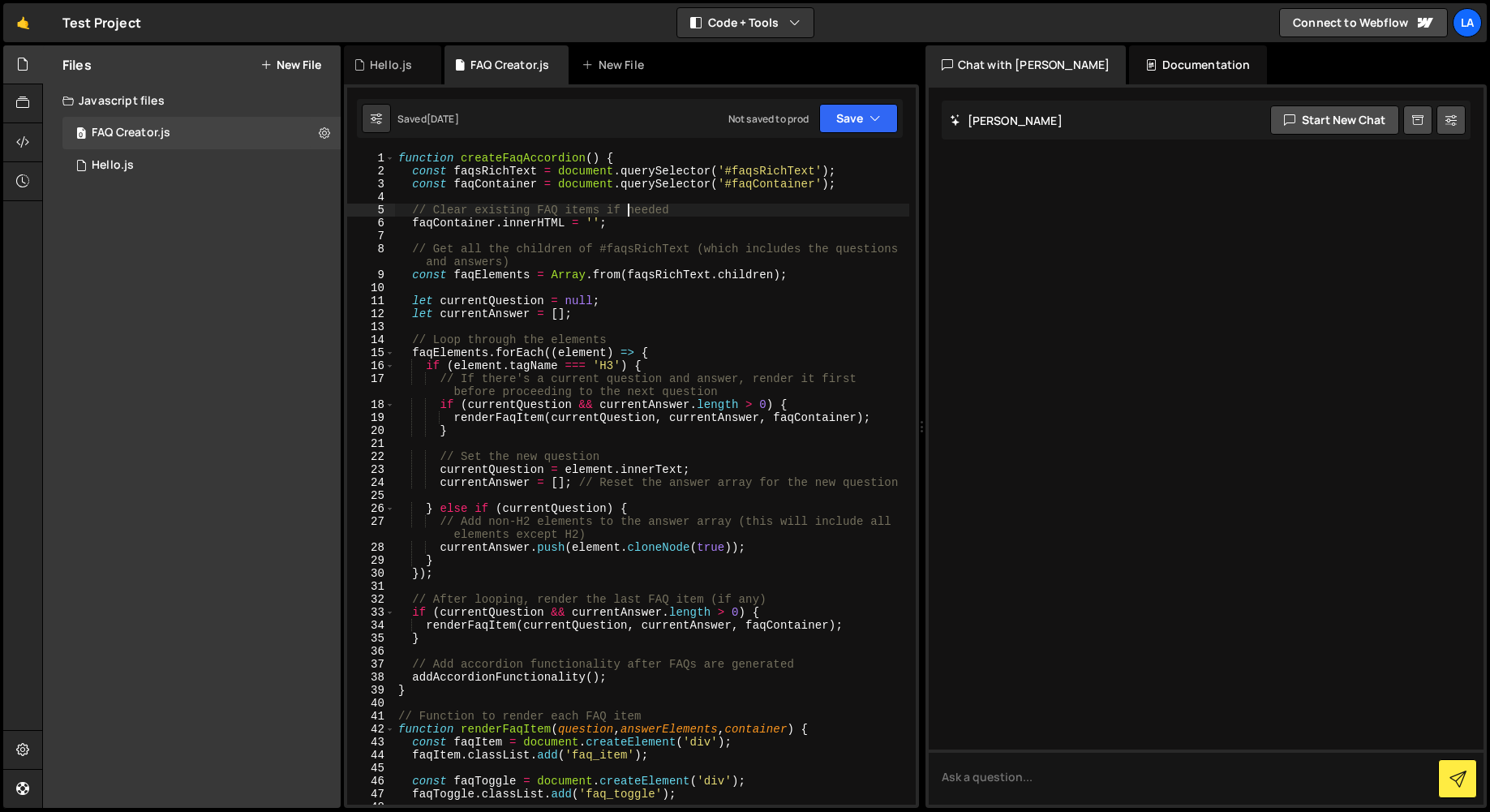
click at [1155, 66] on div "Documentation" at bounding box center [1197, 64] width 137 height 39
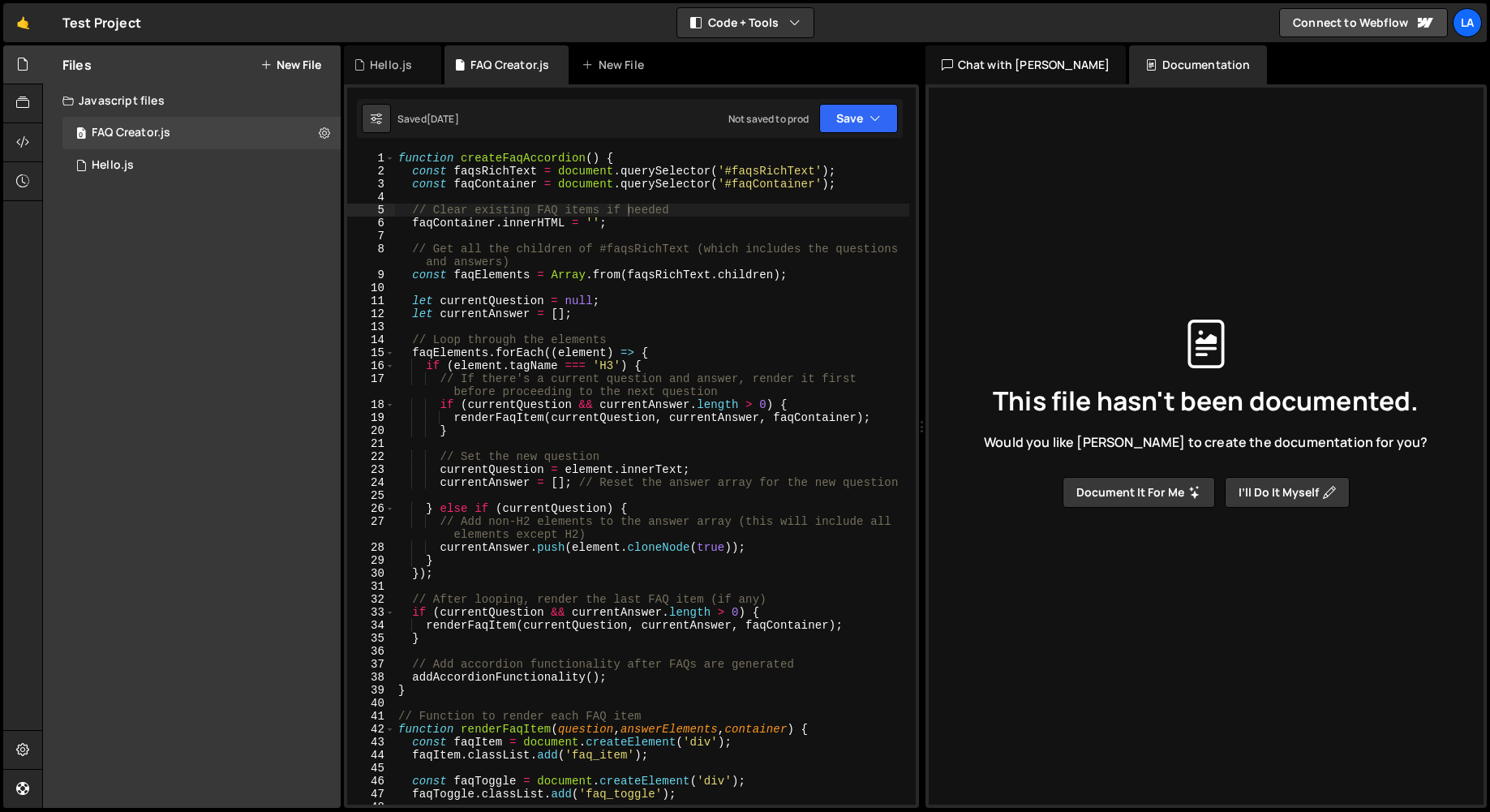
click at [986, 74] on div "Chat with Slater AI" at bounding box center [1026, 64] width 201 height 39
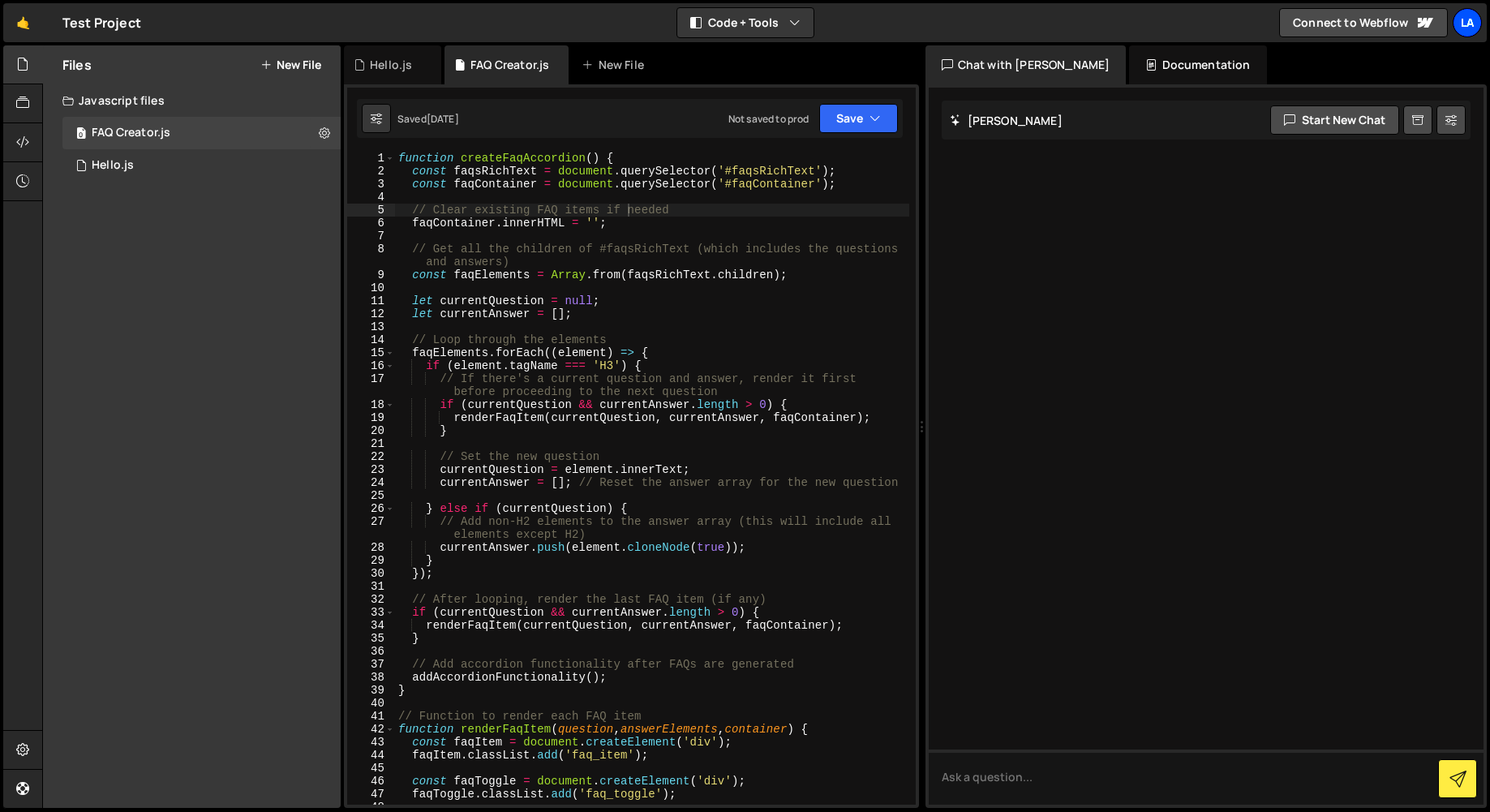
click at [1462, 25] on div "La" at bounding box center [1467, 23] width 29 height 29
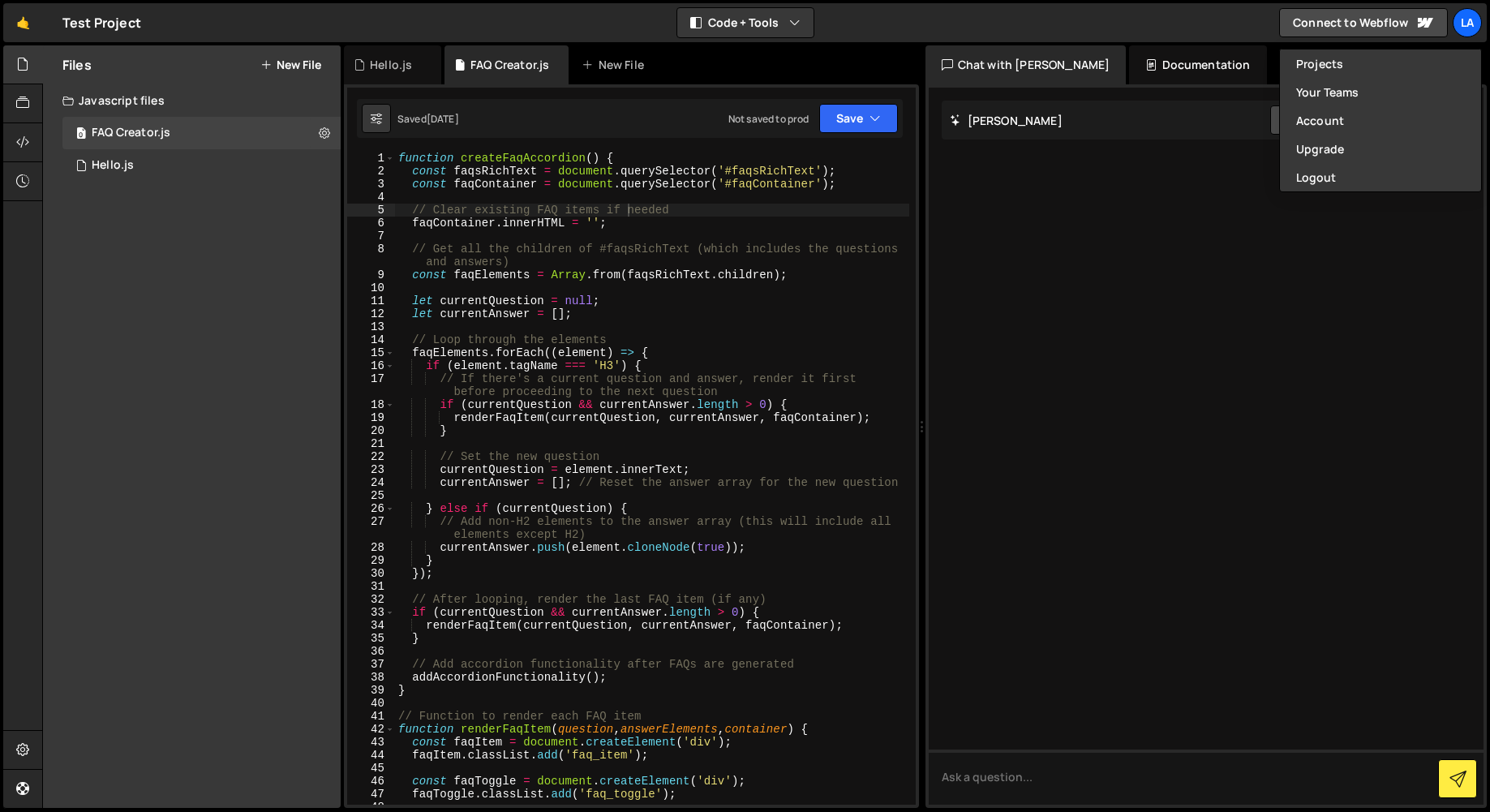
click at [1288, 312] on div at bounding box center [1207, 445] width 556 height 716
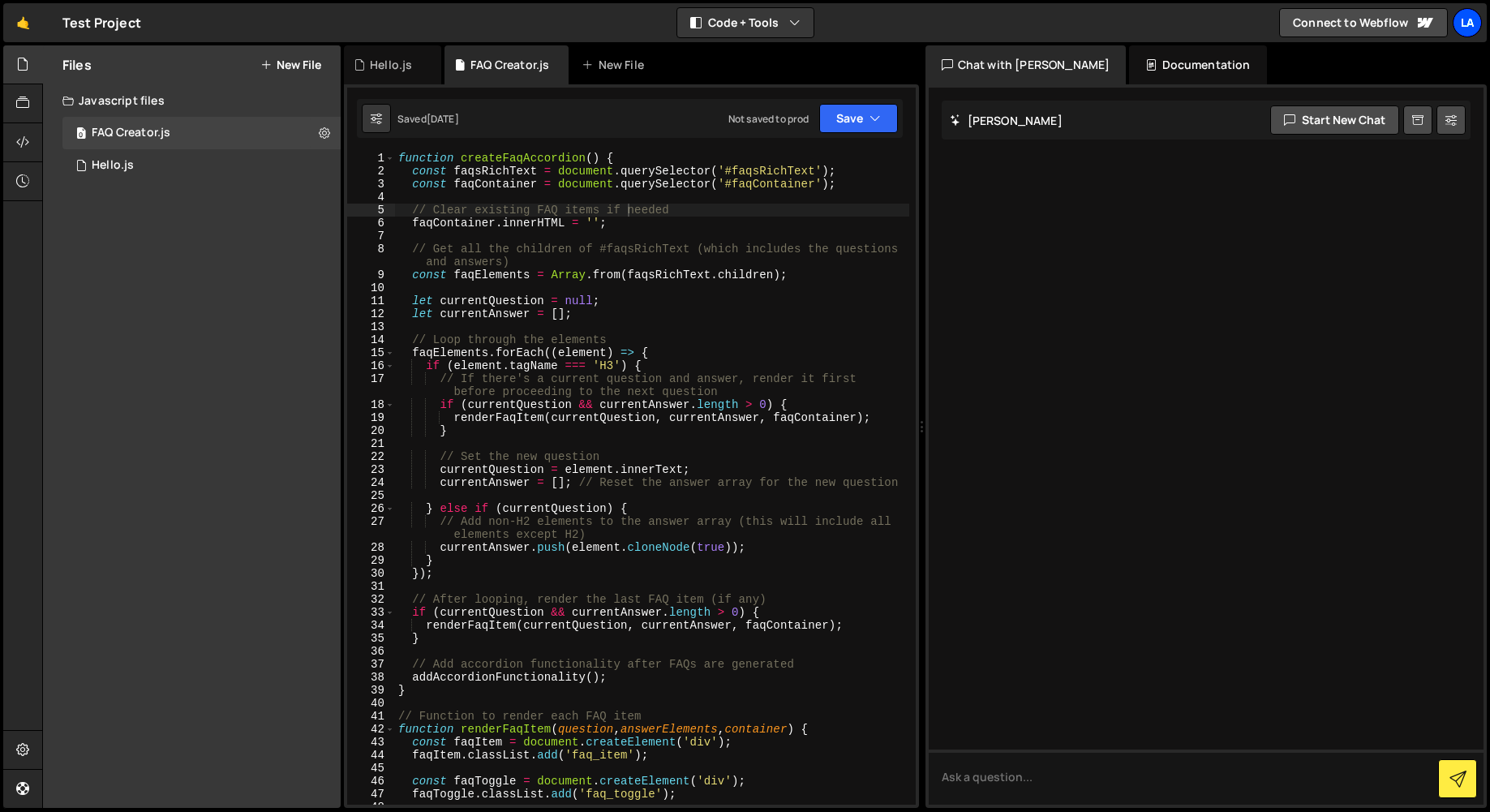
click at [1473, 26] on div "La" at bounding box center [1467, 23] width 29 height 29
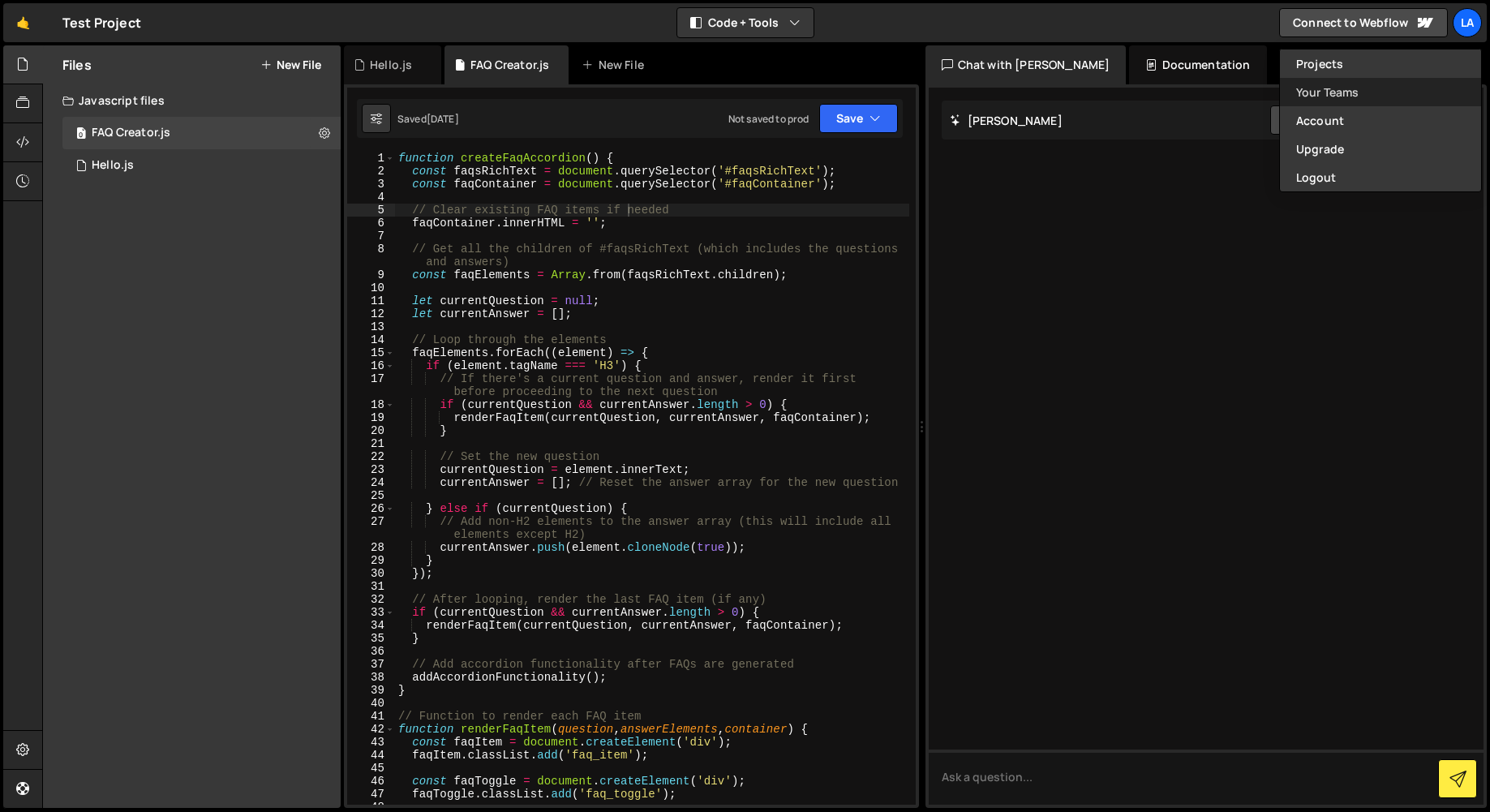
click at [1320, 98] on link "Your Teams" at bounding box center [1380, 92] width 201 height 29
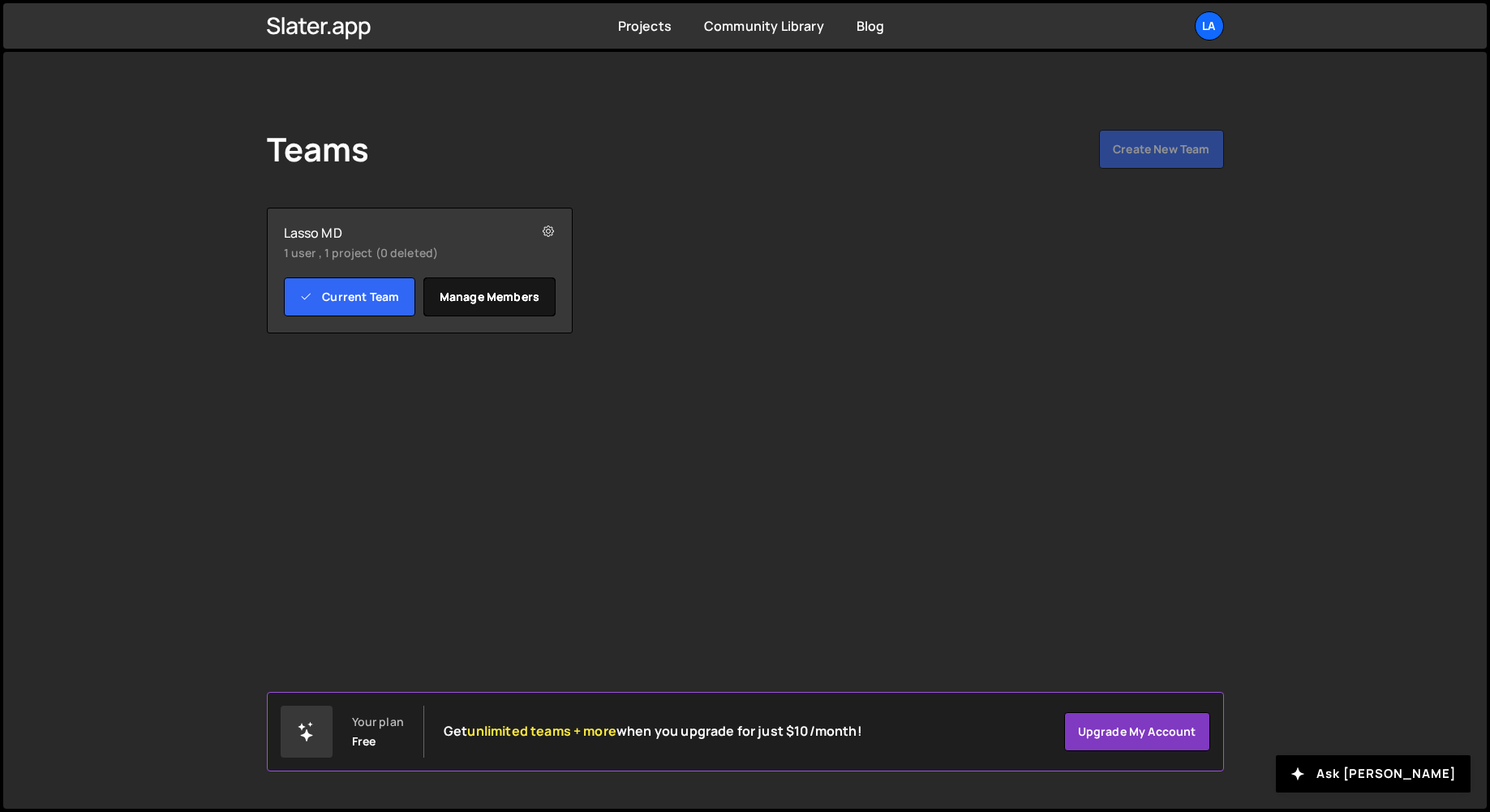
click at [507, 299] on link "Manage members" at bounding box center [489, 297] width 132 height 39
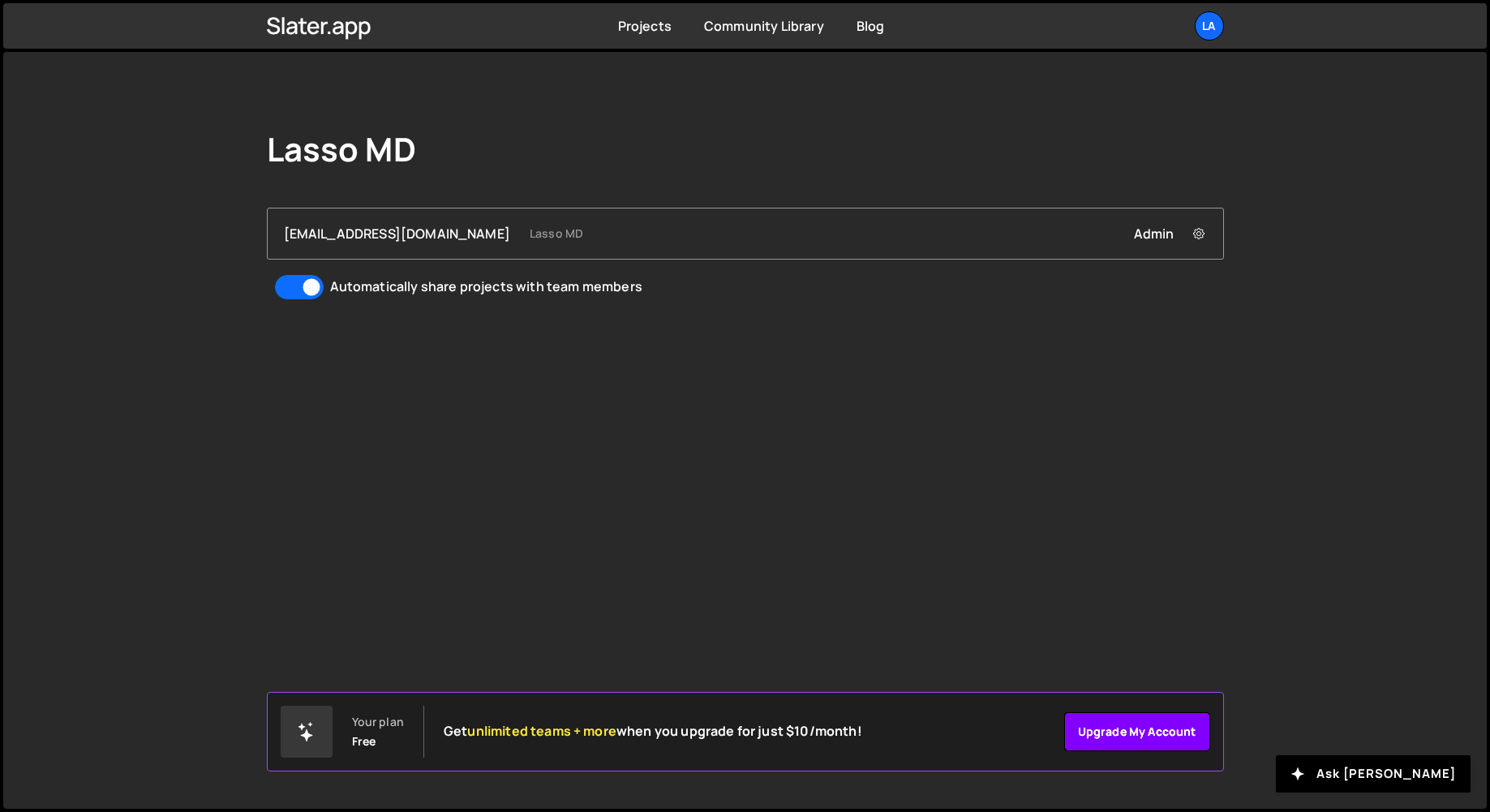
click at [1104, 728] on link "Upgrade my account" at bounding box center [1137, 731] width 146 height 39
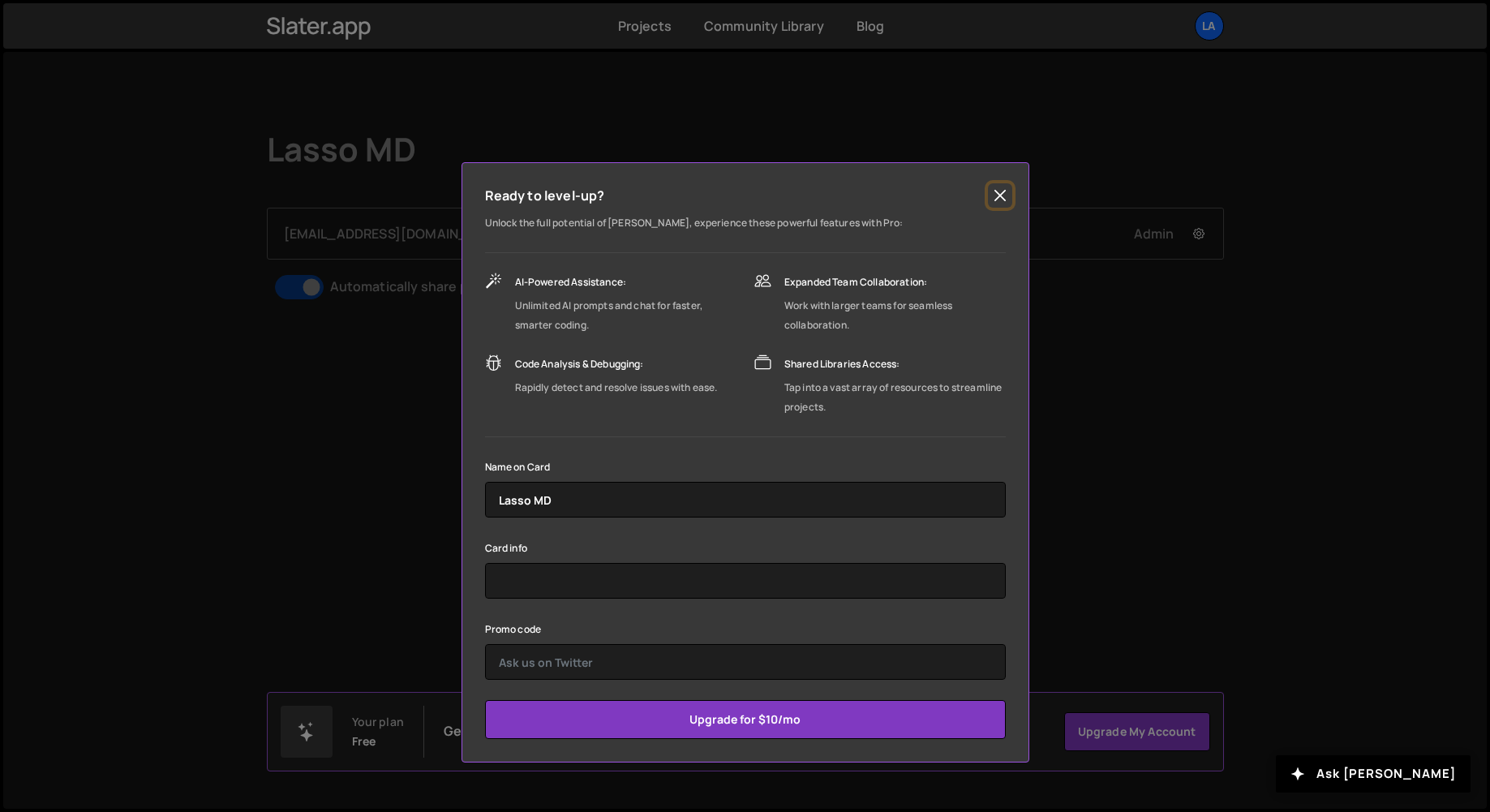
click at [1000, 199] on button "Close" at bounding box center [1000, 195] width 24 height 24
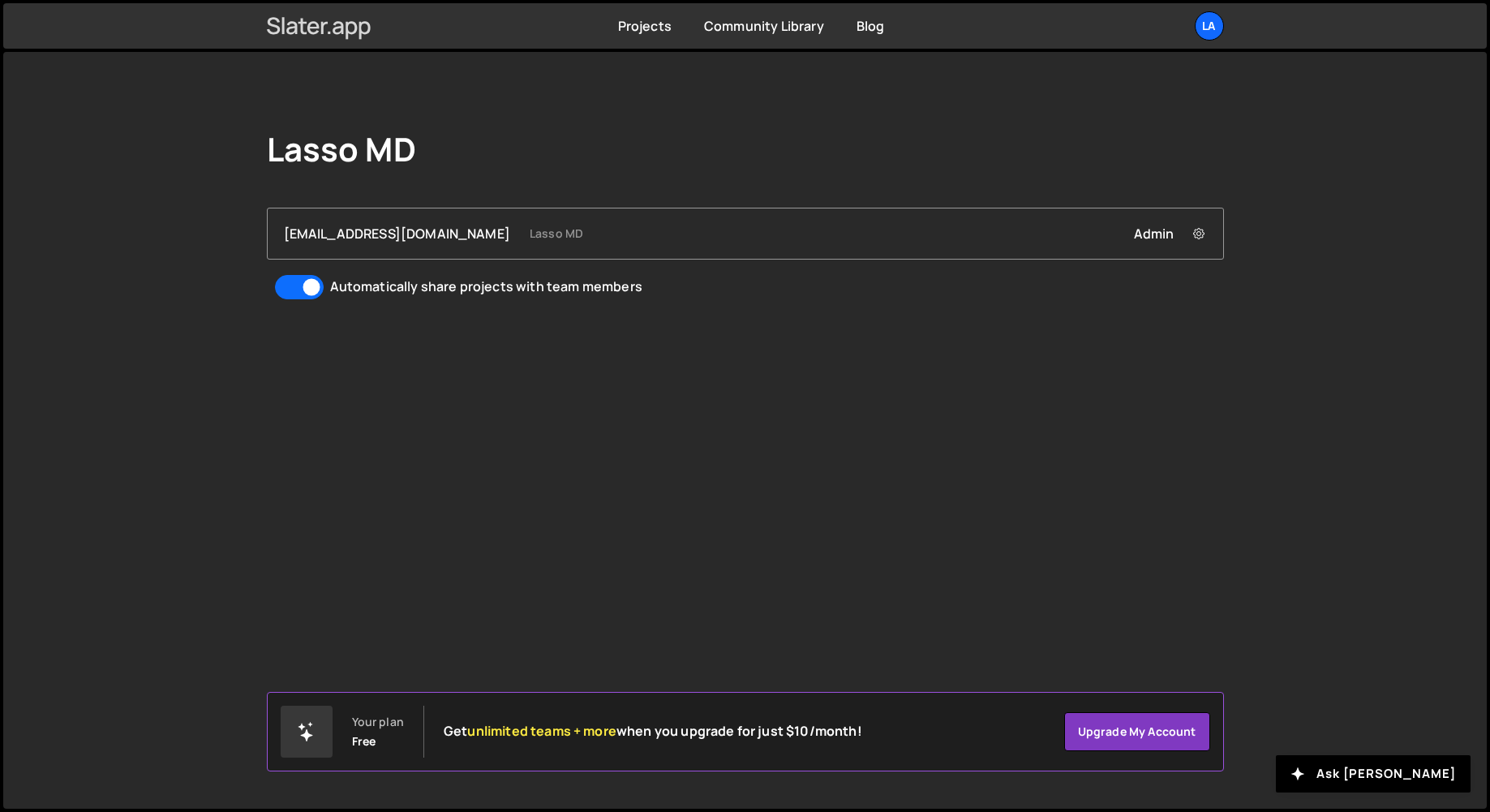
click at [332, 12] on icon at bounding box center [319, 26] width 105 height 28
